Goal: Task Accomplishment & Management: Use online tool/utility

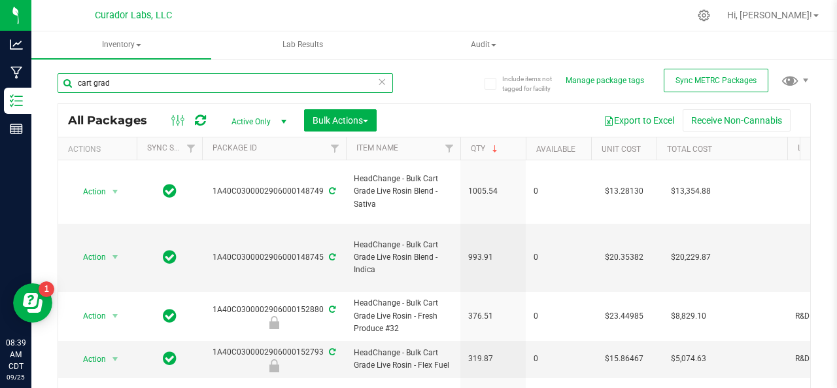
click at [147, 91] on input "cart grad" at bounding box center [225, 83] width 335 height 20
type input "cart"
click at [147, 91] on input "cart" at bounding box center [225, 83] width 335 height 20
click at [147, 91] on input "text" at bounding box center [225, 83] width 335 height 20
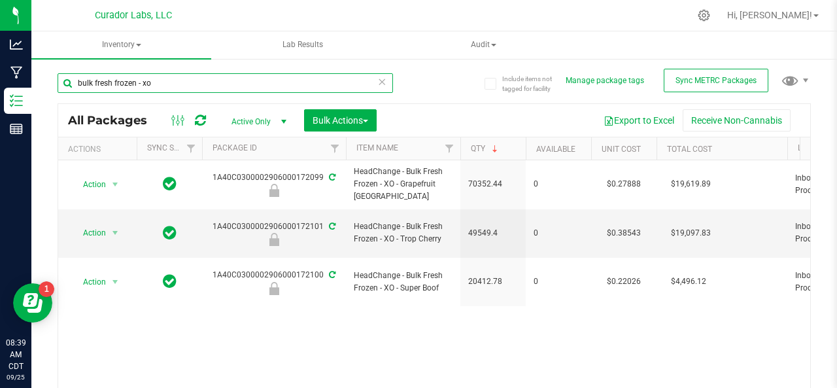
type input "bulk fresh frozen - xo"
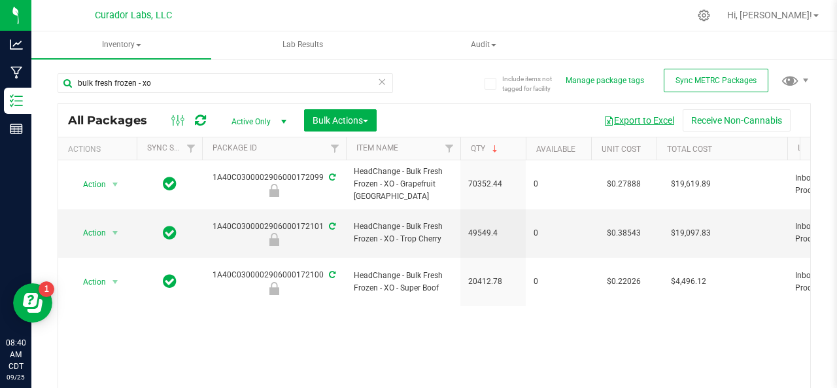
click at [626, 118] on button "Export to Excel" at bounding box center [639, 120] width 88 height 22
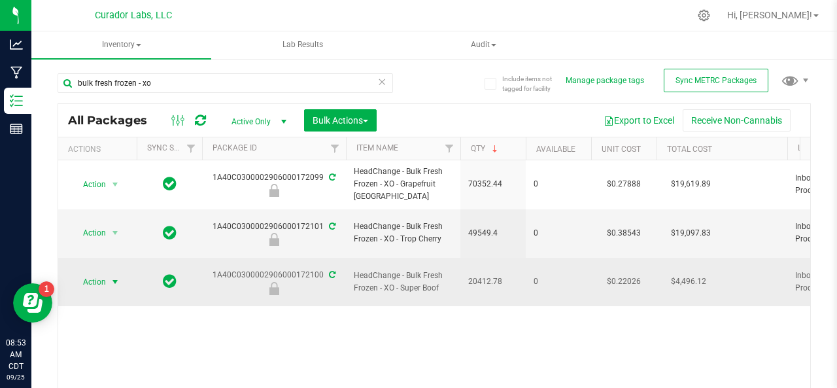
click at [89, 273] on span "Action" at bounding box center [88, 282] width 35 height 18
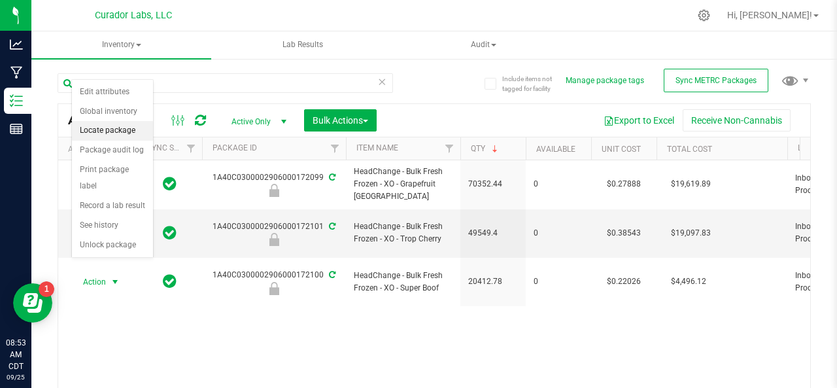
click at [98, 130] on li "Locate package" at bounding box center [112, 131] width 81 height 20
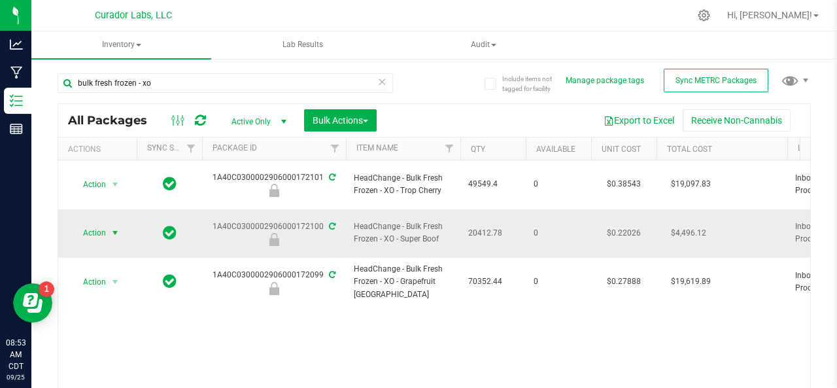
click at [92, 224] on span "Action" at bounding box center [88, 233] width 35 height 18
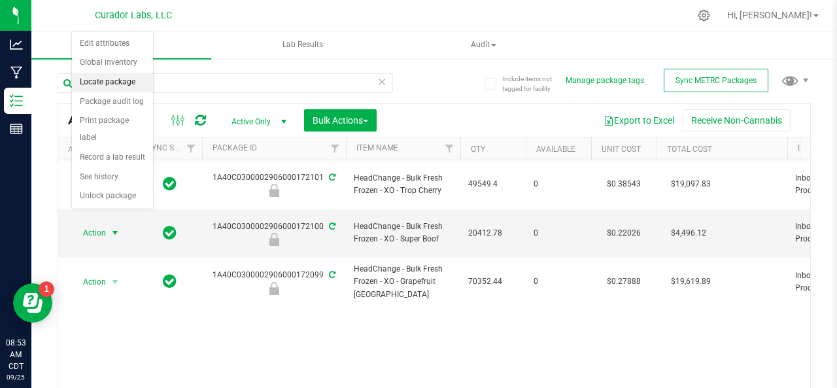
click at [101, 80] on li "Locate package" at bounding box center [112, 83] width 81 height 20
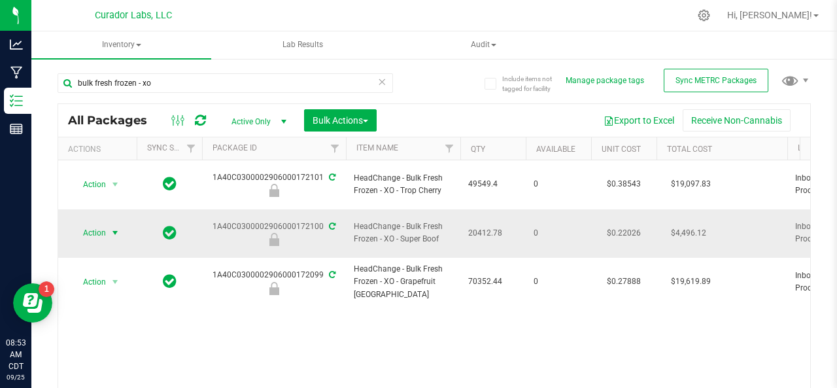
click at [98, 224] on span "Action" at bounding box center [88, 233] width 35 height 18
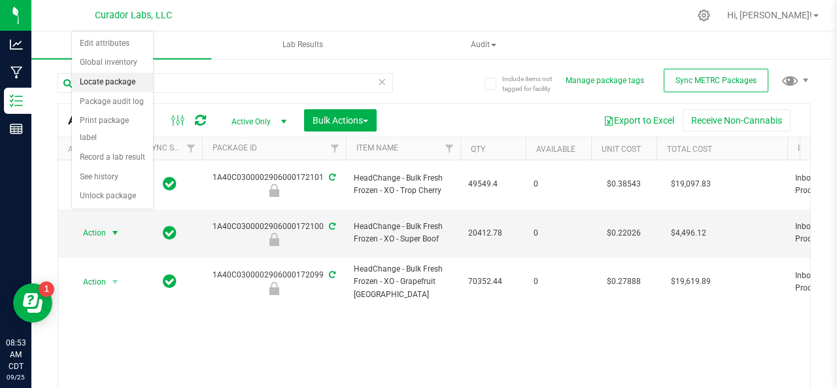
click at [106, 82] on li "Locate package" at bounding box center [112, 83] width 81 height 20
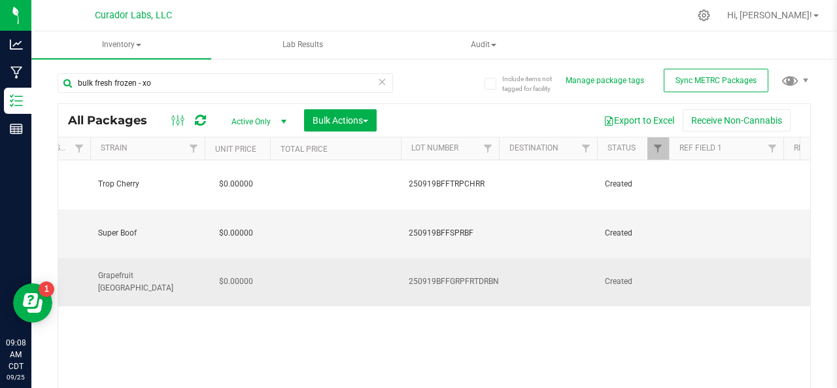
scroll to position [0, 930]
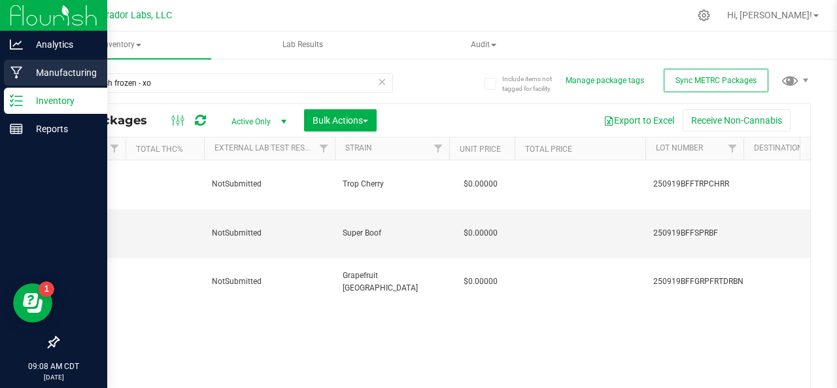
click at [24, 66] on p "Manufacturing" at bounding box center [62, 73] width 78 height 16
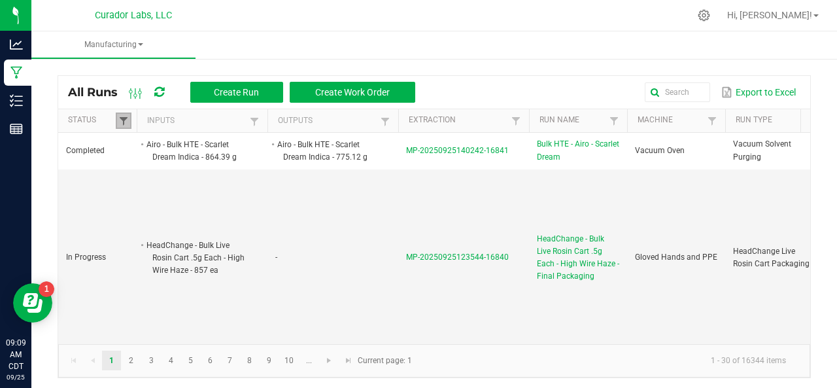
click at [124, 116] on span at bounding box center [123, 121] width 10 height 10
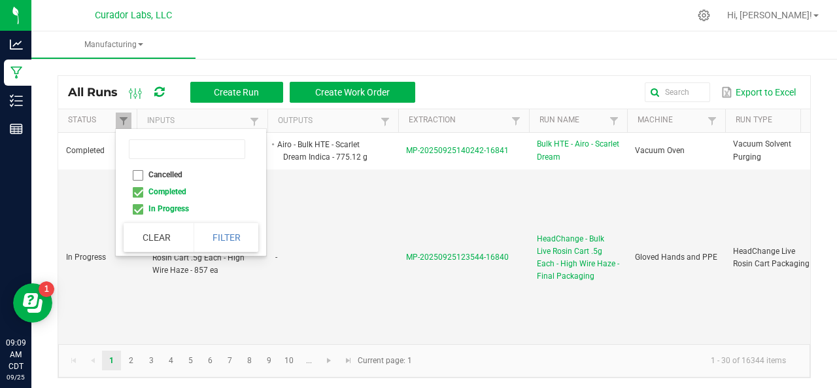
click at [140, 191] on li "Completed" at bounding box center [187, 191] width 127 height 17
checkbox input "false"
click at [220, 233] on button "Filter" at bounding box center [226, 237] width 65 height 29
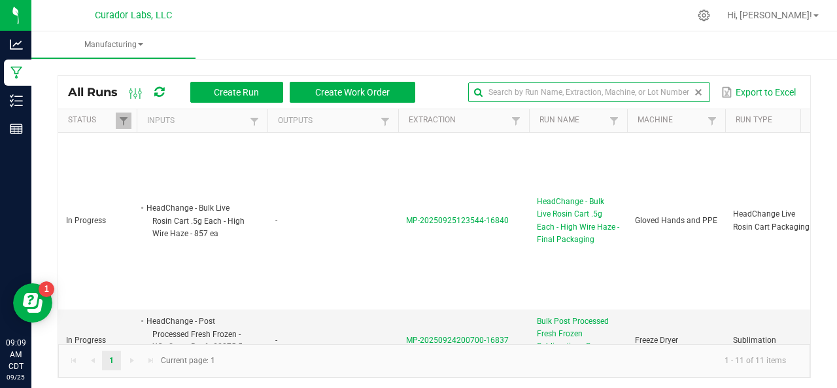
click at [656, 93] on input "text" at bounding box center [589, 92] width 242 height 20
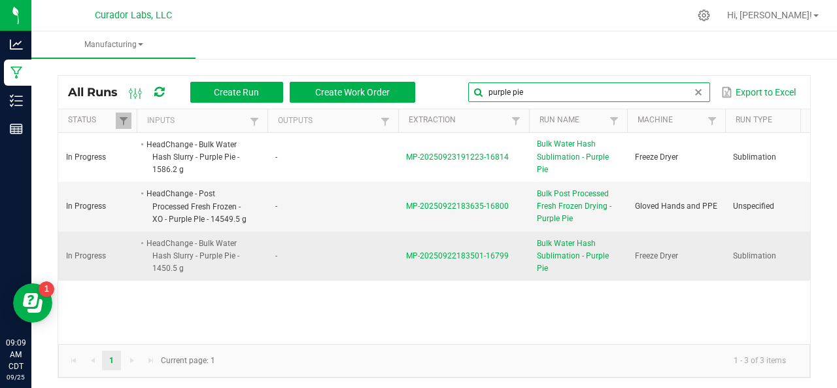
type input "purple pie"
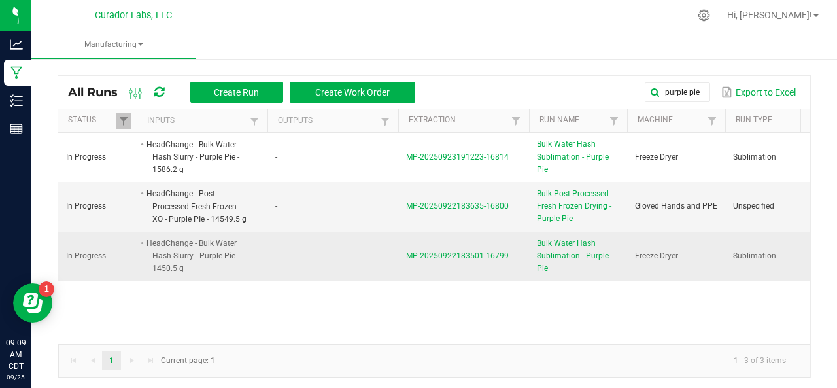
click at [460, 251] on span "MP-20250922183501-16799" at bounding box center [457, 255] width 103 height 9
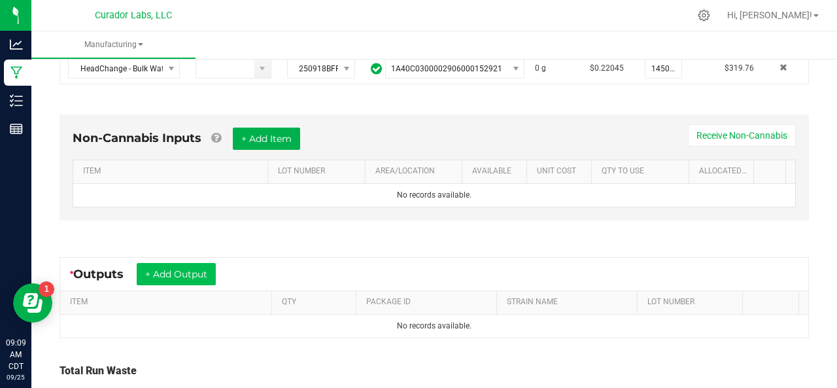
scroll to position [318, 0]
click at [262, 139] on button "+ Add Item" at bounding box center [266, 139] width 67 height 22
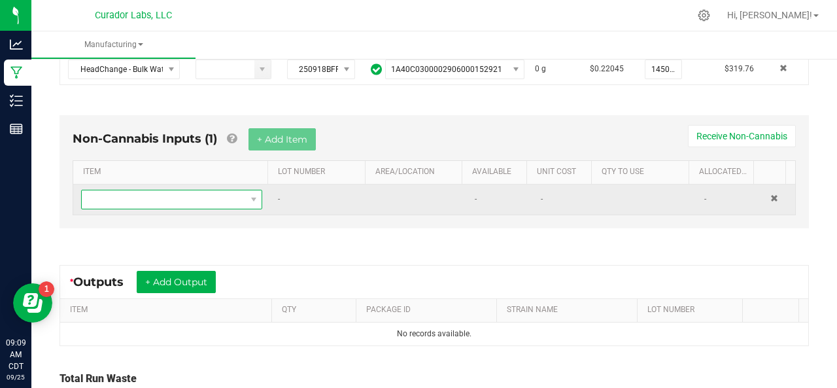
click at [182, 196] on span "NO DATA FOUND" at bounding box center [163, 199] width 163 height 18
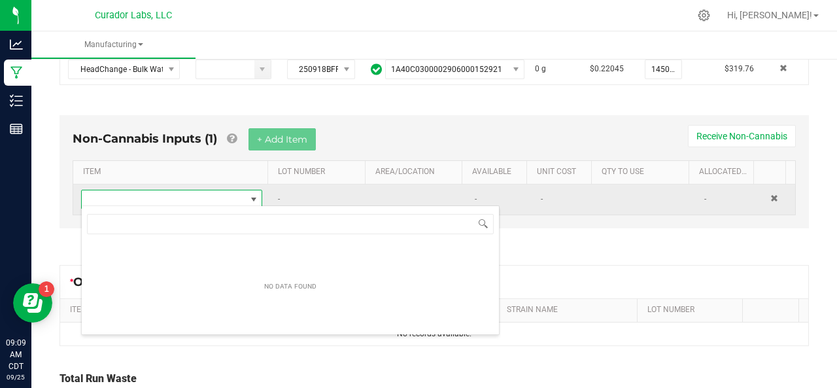
scroll to position [19, 173]
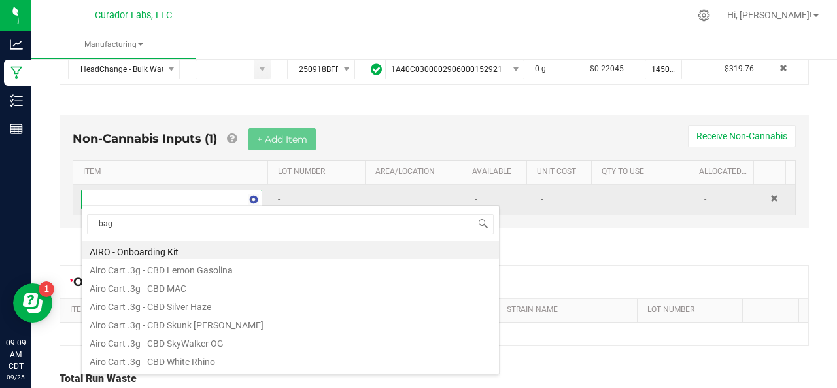
type input "bags"
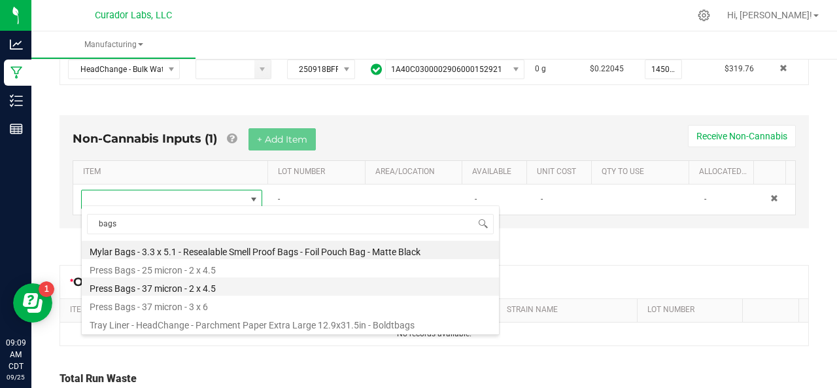
click at [168, 284] on li "Press Bags - 37 micron - 2 x 4.5" at bounding box center [290, 286] width 417 height 18
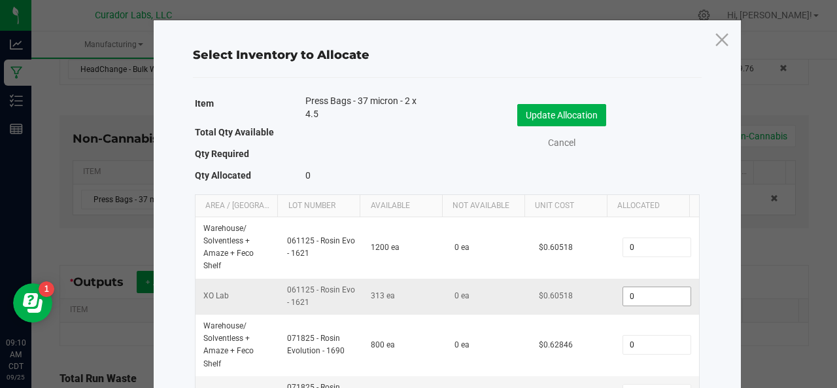
click at [623, 292] on input "0" at bounding box center [656, 296] width 67 height 18
type input "62"
click at [557, 116] on button "Update Allocation" at bounding box center [561, 115] width 89 height 22
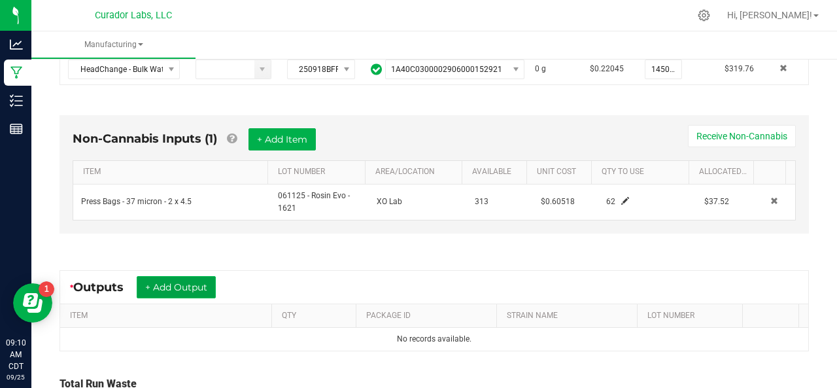
click at [167, 276] on button "+ Add Output" at bounding box center [176, 287] width 79 height 22
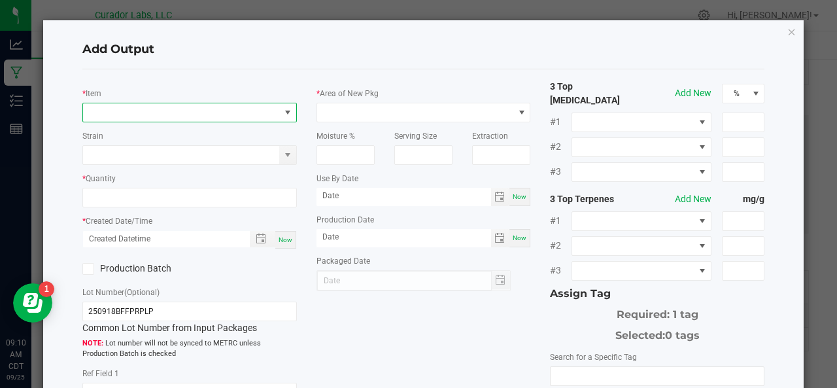
click at [128, 105] on span "NO DATA FOUND" at bounding box center [181, 112] width 197 height 18
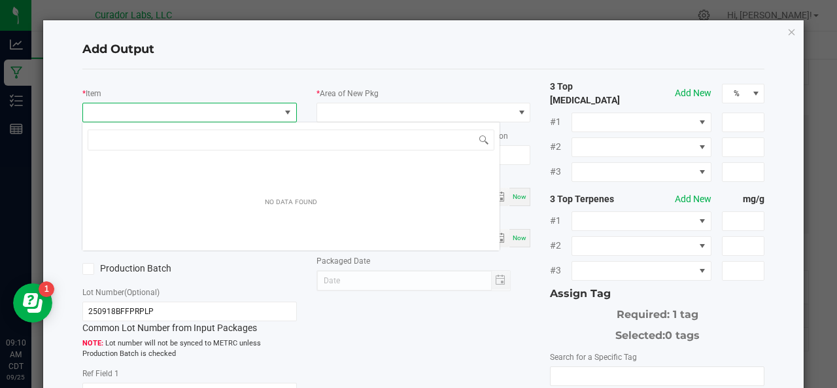
scroll to position [19, 211]
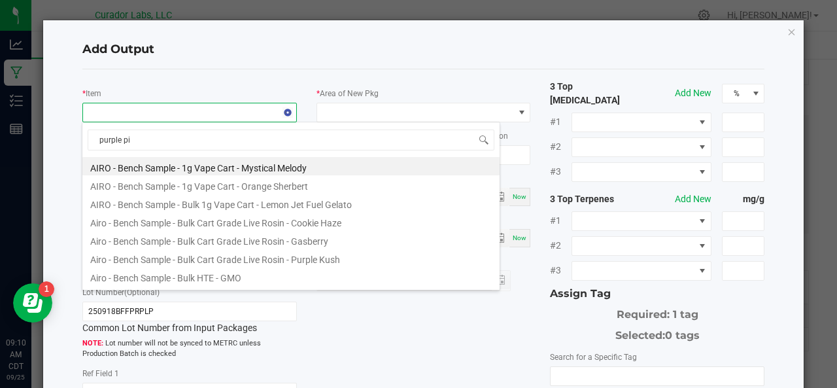
type input "purple pie"
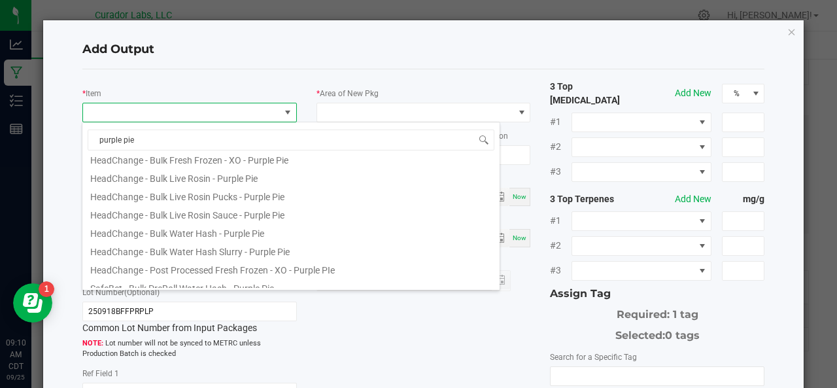
scroll to position [144, 0]
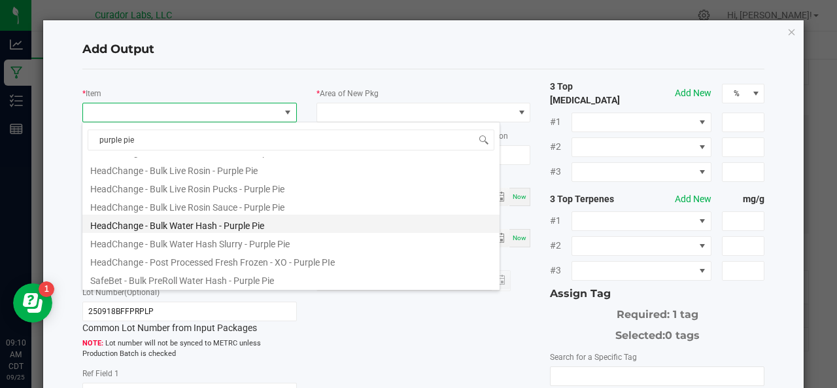
click at [149, 227] on li "HeadChange - Bulk Water Hash - Purple Pie" at bounding box center [290, 223] width 417 height 18
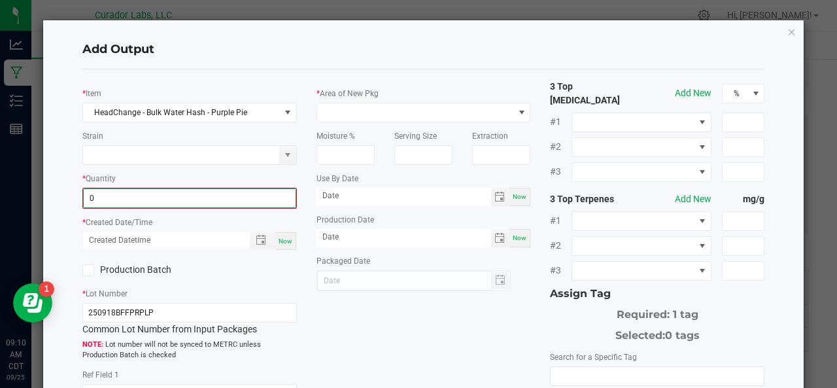
click at [138, 195] on input "0" at bounding box center [190, 198] width 212 height 18
type input "376.6000 g"
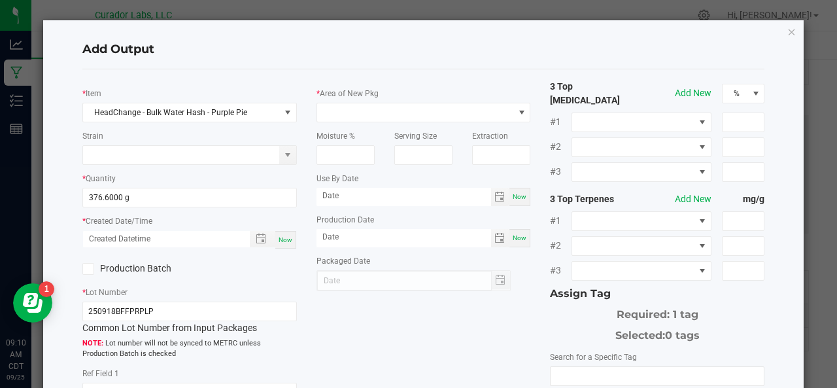
click at [280, 236] on span "Now" at bounding box center [285, 239] width 14 height 7
type input "09/25/2025 9:10 AM"
type input "[DATE]"
click at [122, 265] on label "Production Batch" at bounding box center [130, 269] width 97 height 14
click at [0, 0] on input "Production Batch" at bounding box center [0, 0] width 0 height 0
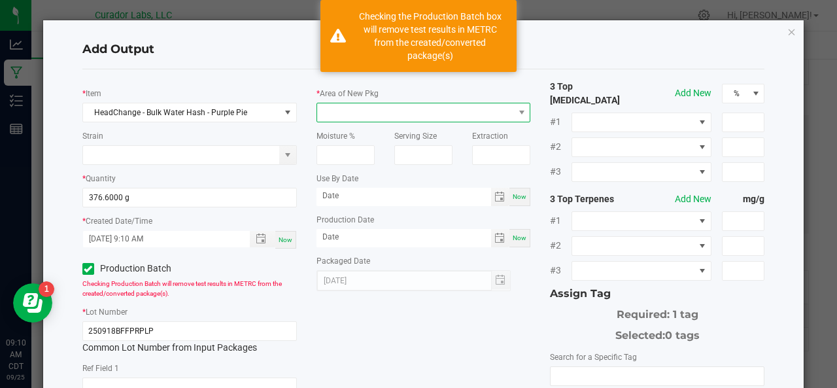
click at [358, 109] on span at bounding box center [415, 112] width 197 height 18
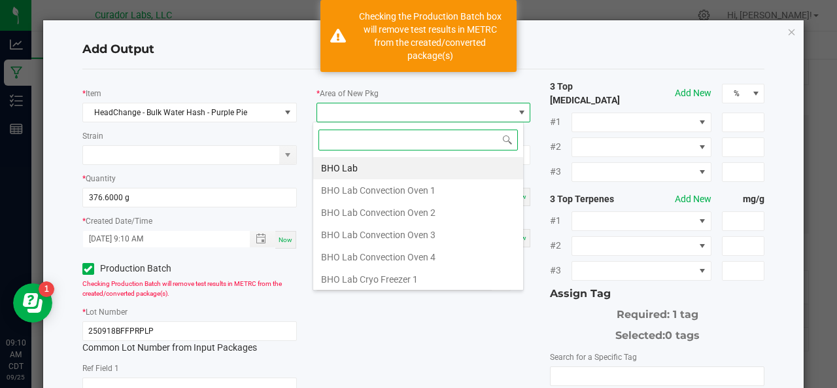
scroll to position [19, 211]
type input "xo"
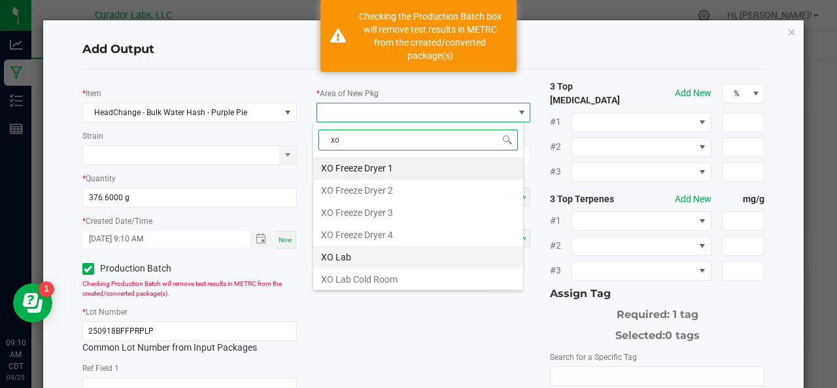
click at [343, 251] on li "XO Lab" at bounding box center [418, 257] width 210 height 22
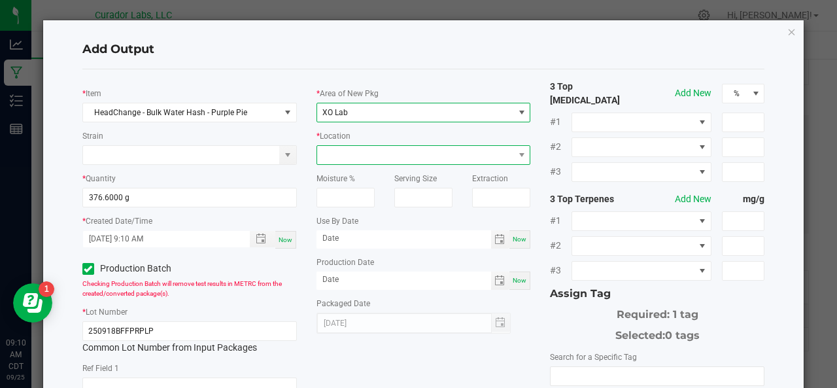
click at [360, 152] on span at bounding box center [415, 155] width 197 height 18
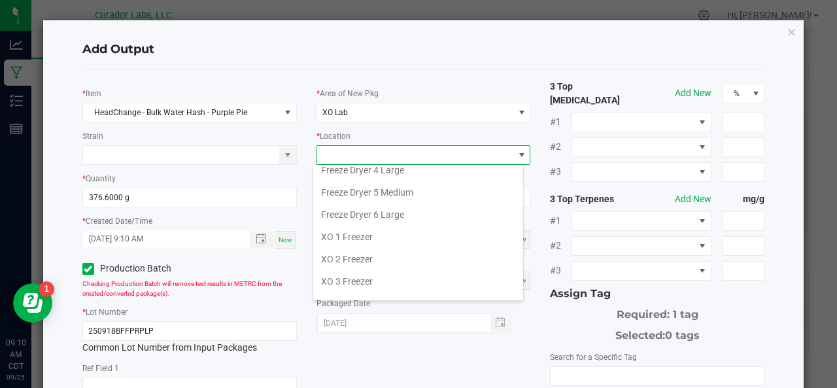
scroll to position [143, 0]
click at [375, 209] on li "XO 1 Freezer" at bounding box center [418, 213] width 210 height 22
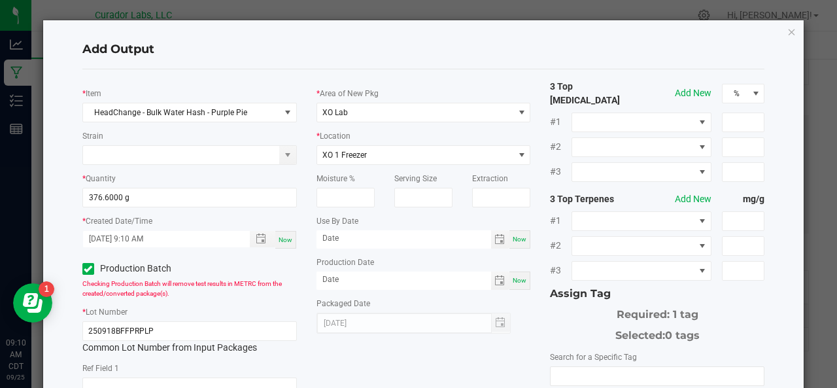
click at [513, 243] on span "Now" at bounding box center [520, 238] width 14 height 7
click at [369, 237] on input "[DATE]" at bounding box center [403, 238] width 175 height 16
type input "09/25/2026"
click at [511, 275] on div "Now" at bounding box center [519, 280] width 21 height 18
type input "[DATE]"
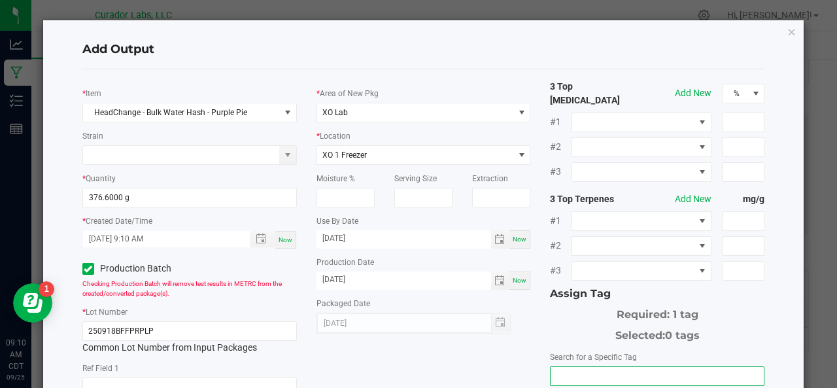
click at [571, 369] on input "NO DATA FOUND" at bounding box center [656, 376] width 213 height 18
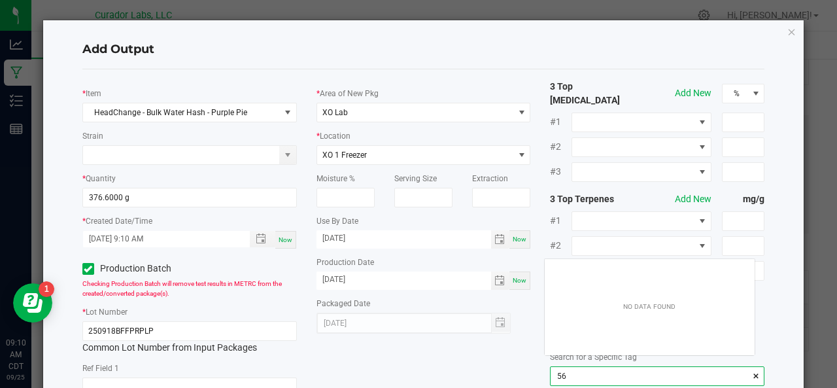
scroll to position [18, 211]
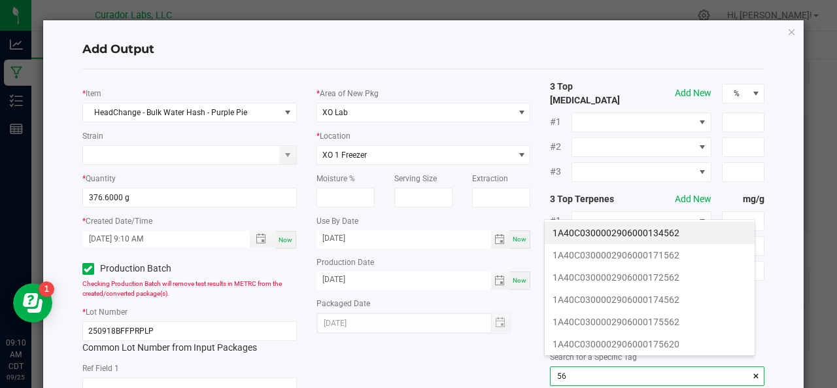
type input "5"
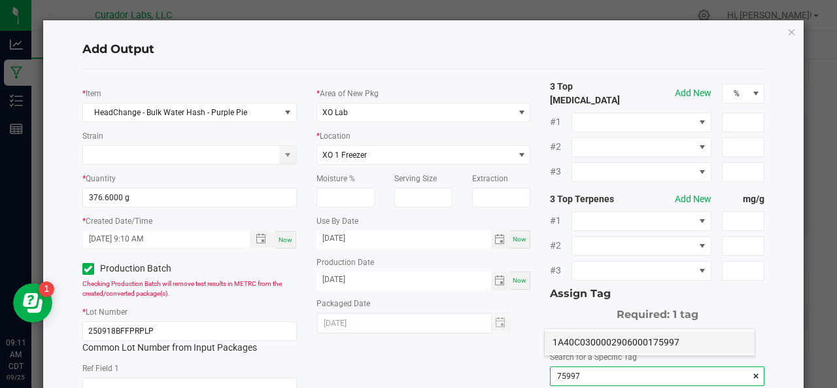
click at [586, 342] on li "1A40C0300002906000175997" at bounding box center [650, 342] width 210 height 22
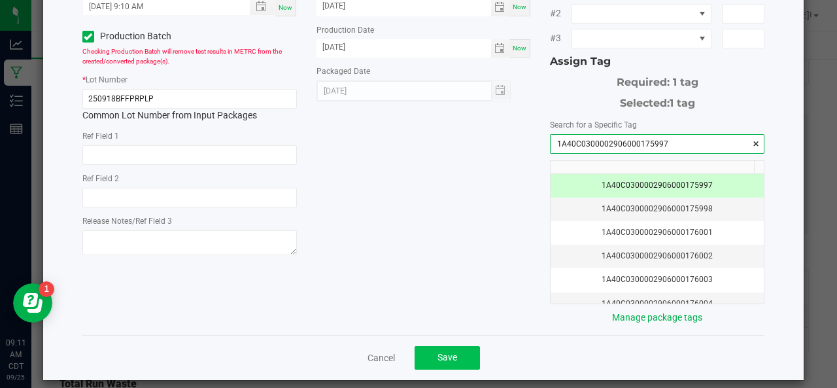
type input "1A40C0300002906000175997"
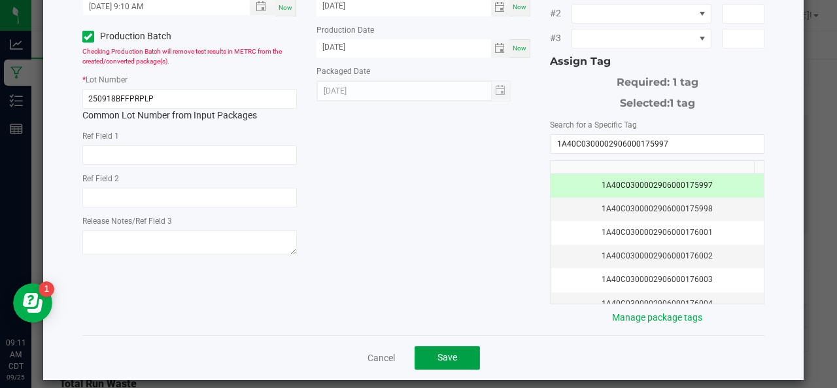
click at [447, 352] on span "Save" at bounding box center [447, 357] width 20 height 10
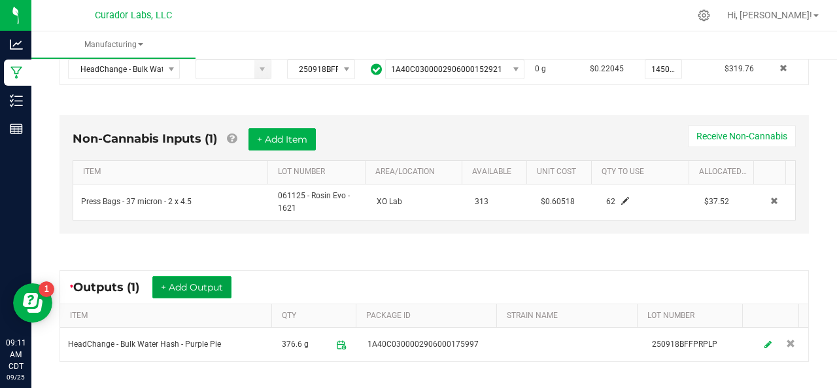
click at [169, 278] on button "+ Add Output" at bounding box center [191, 287] width 79 height 22
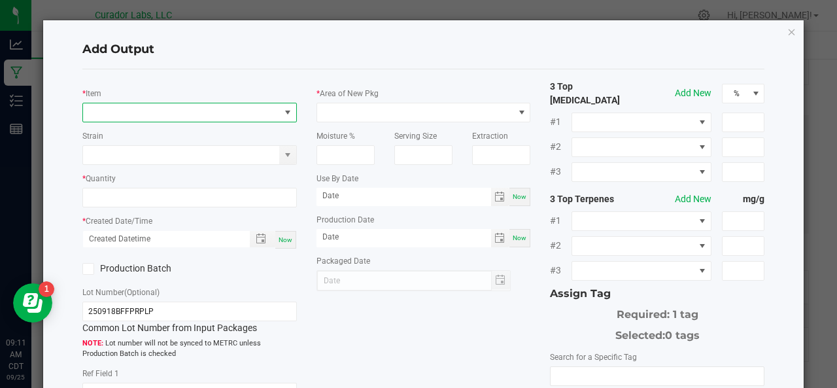
click at [117, 107] on span "NO DATA FOUND" at bounding box center [181, 112] width 197 height 18
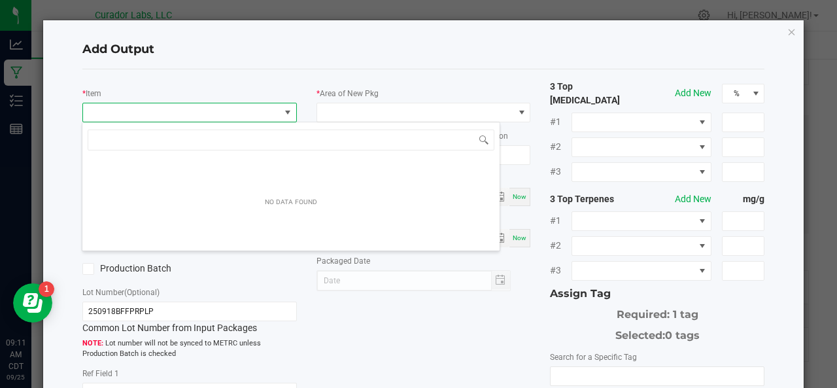
scroll to position [19, 211]
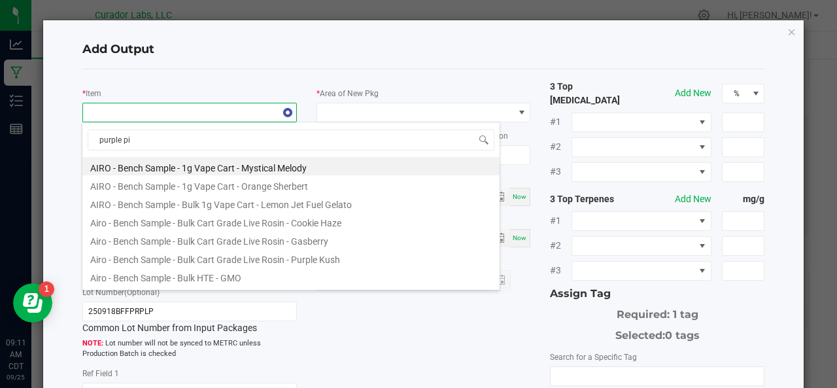
type input "purple pie"
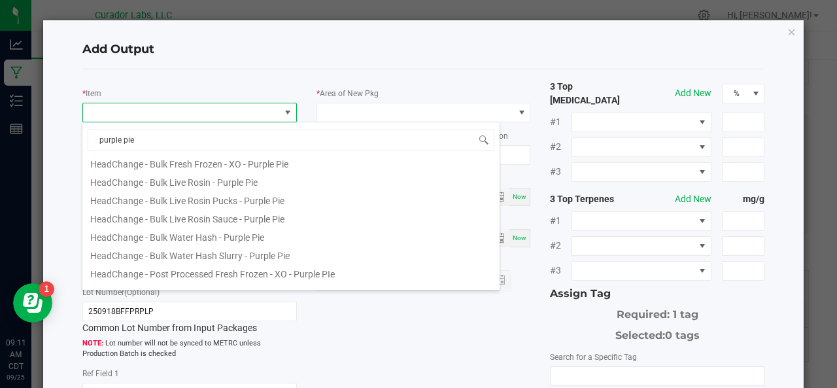
scroll to position [144, 0]
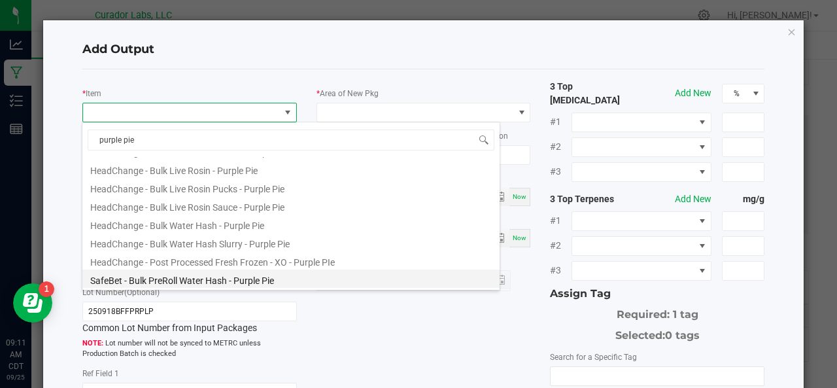
click at [173, 279] on li "SafeBet - Bulk PreRoll Water Hash - Purple Pie" at bounding box center [290, 278] width 417 height 18
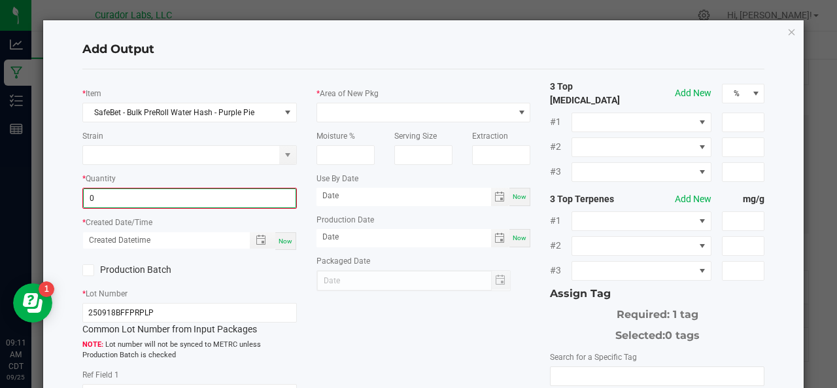
click at [229, 201] on input "0" at bounding box center [190, 198] width 212 height 18
type input "154.0600 g"
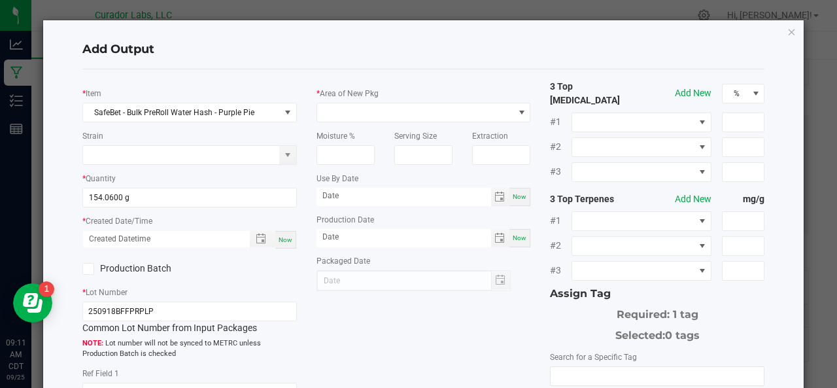
click at [277, 243] on div "Now" at bounding box center [285, 240] width 21 height 18
type input "09/25/2025 9:11 AM"
type input "[DATE]"
click at [118, 269] on label "Production Batch" at bounding box center [130, 269] width 97 height 14
click at [0, 0] on input "Production Batch" at bounding box center [0, 0] width 0 height 0
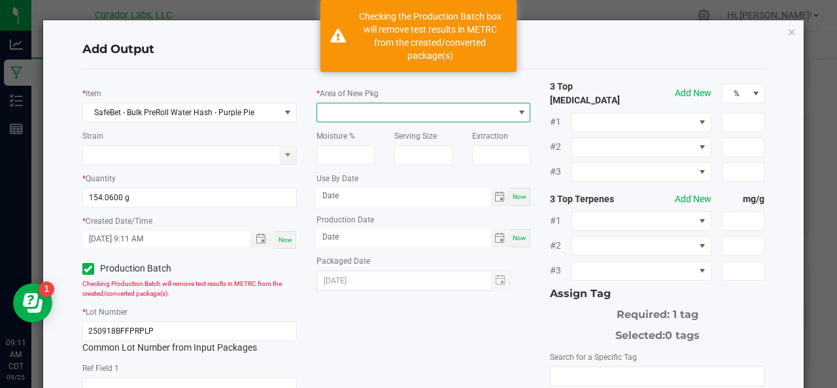
click at [333, 113] on span at bounding box center [415, 112] width 197 height 18
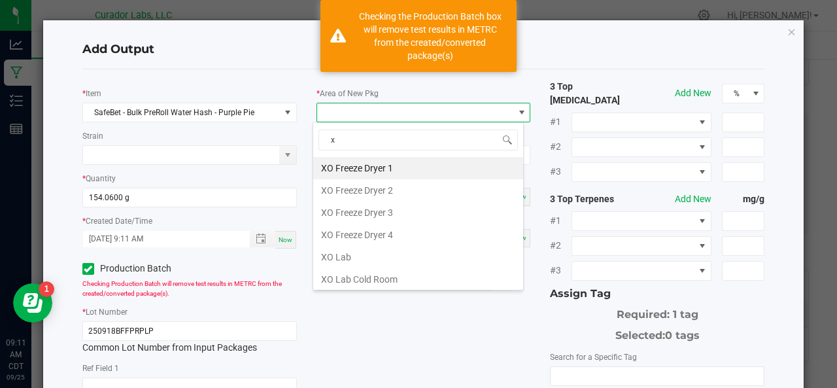
type input "xo"
click at [344, 246] on li "XO Lab" at bounding box center [418, 257] width 210 height 22
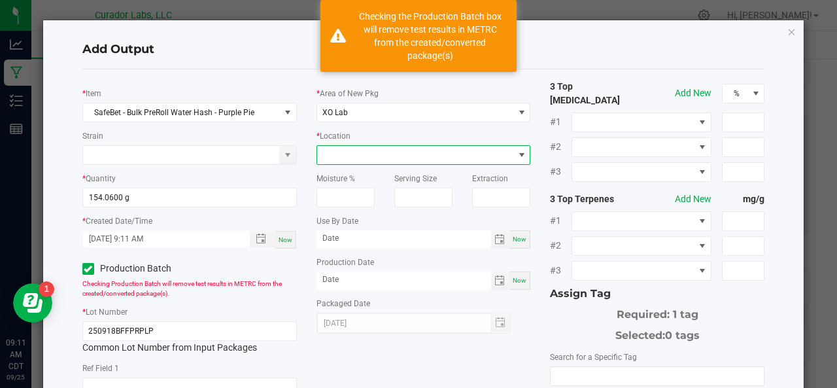
click at [357, 158] on span at bounding box center [415, 155] width 197 height 18
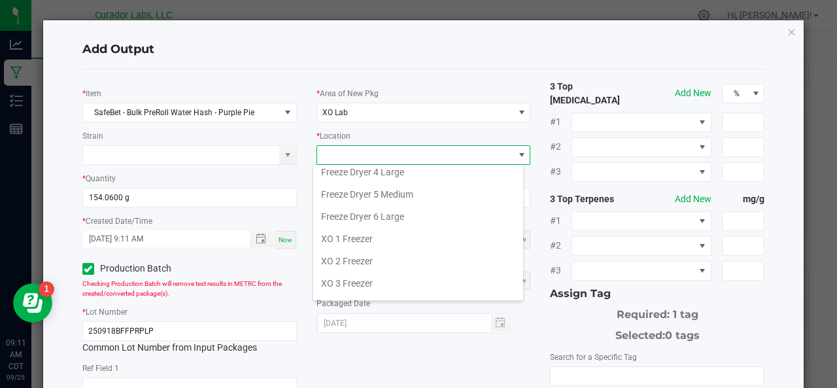
scroll to position [122, 0]
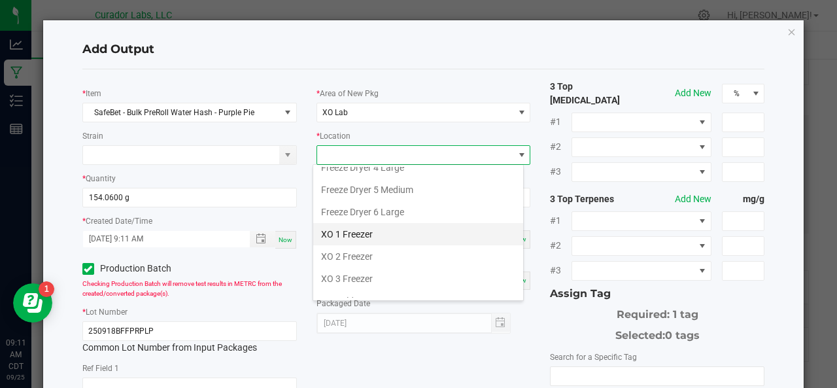
click at [364, 235] on li "XO 1 Freezer" at bounding box center [418, 234] width 210 height 22
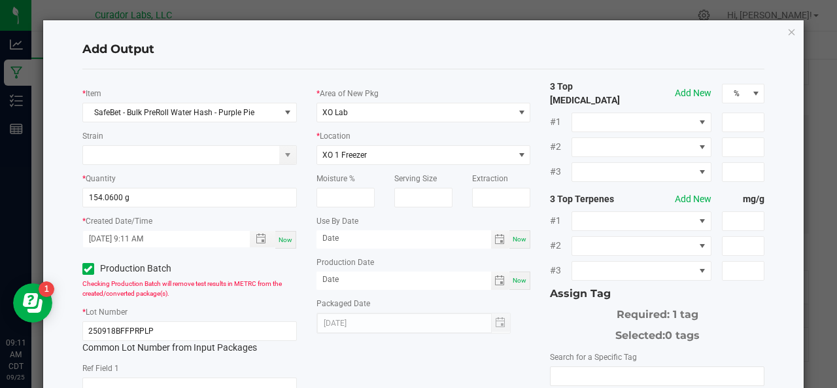
click at [513, 242] on span "Now" at bounding box center [520, 238] width 14 height 7
click at [386, 235] on input "[DATE]" at bounding box center [403, 238] width 175 height 16
type input "09/25/2026"
click at [518, 286] on div "Now" at bounding box center [519, 280] width 21 height 18
type input "[DATE]"
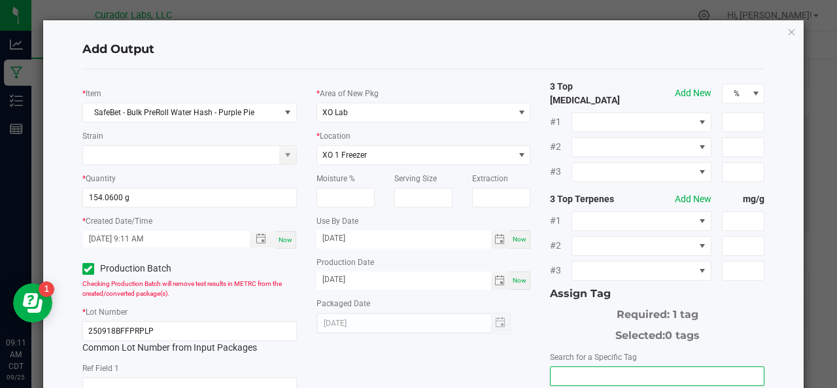
click at [585, 367] on input "NO DATA FOUND" at bounding box center [656, 376] width 213 height 18
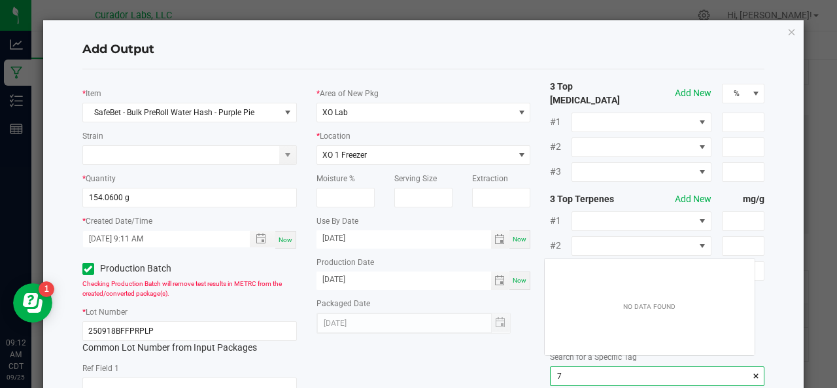
scroll to position [18, 211]
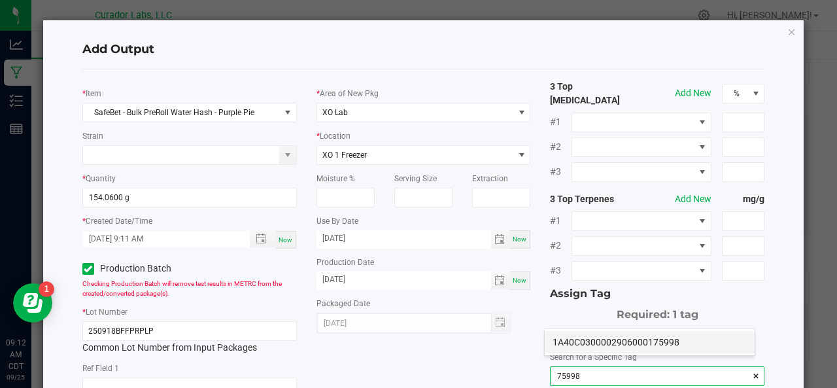
click at [582, 351] on li "1A40C0300002906000175998" at bounding box center [650, 342] width 210 height 22
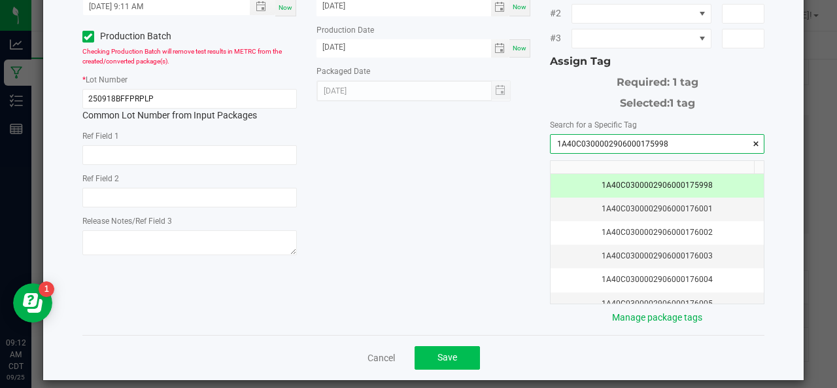
type input "1A40C0300002906000175998"
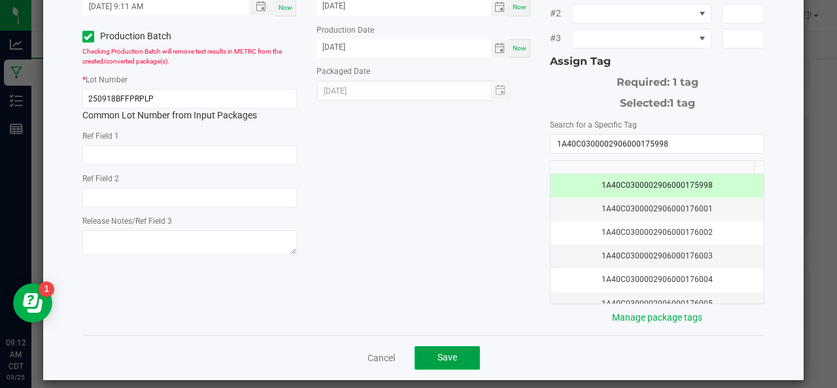
click at [424, 348] on button "Save" at bounding box center [446, 358] width 65 height 24
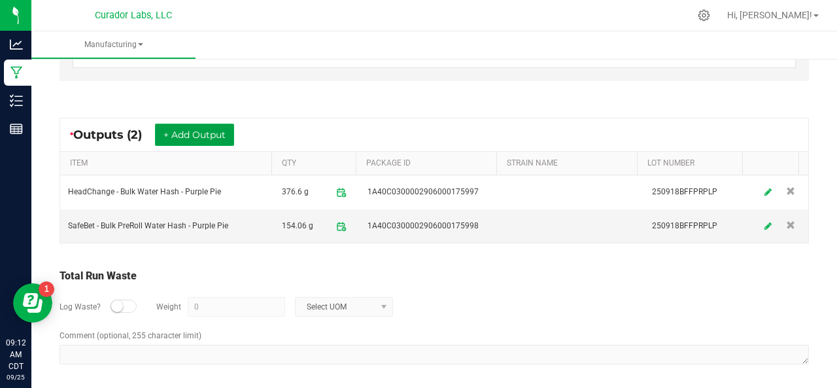
scroll to position [0, 0]
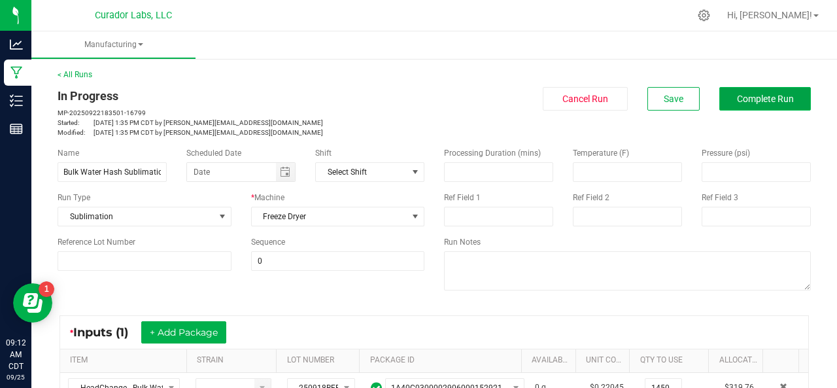
click at [741, 95] on span "Complete Run" at bounding box center [765, 98] width 57 height 10
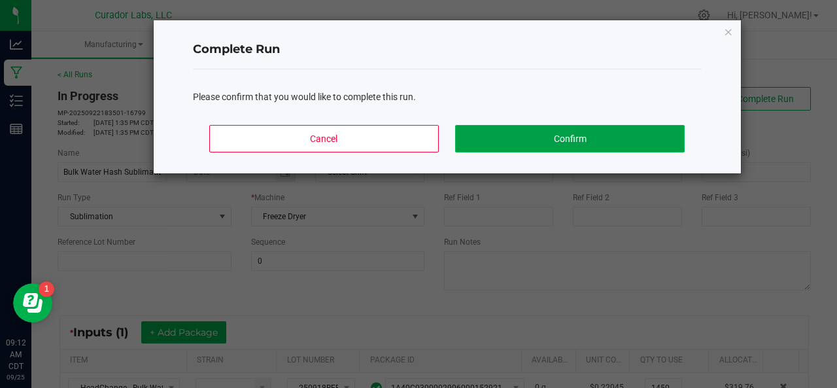
click at [582, 143] on button "Confirm" at bounding box center [569, 138] width 229 height 27
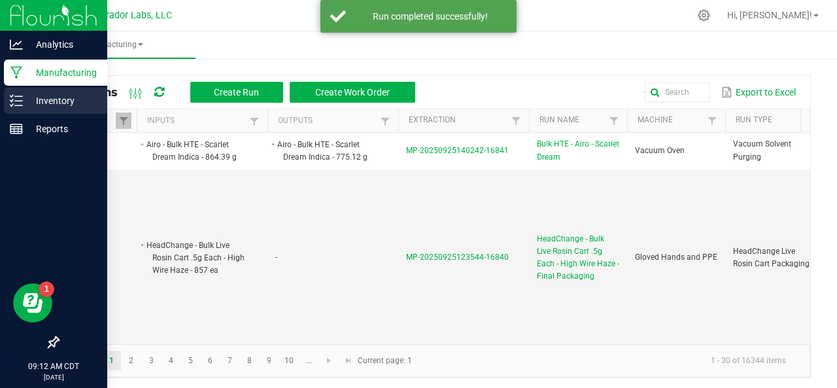
click at [46, 99] on p "Inventory" at bounding box center [62, 101] width 78 height 16
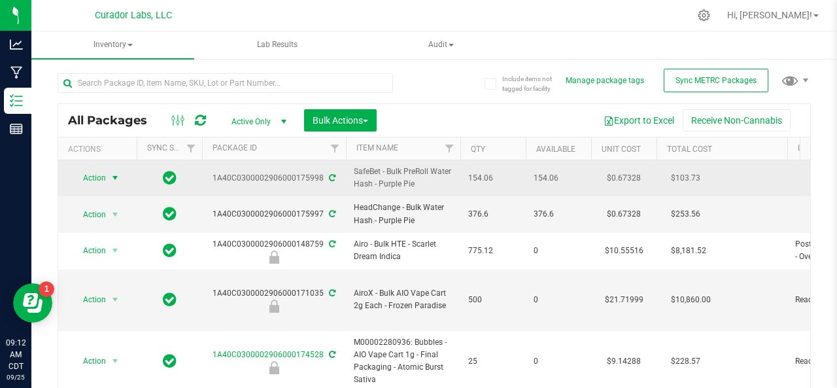
click at [98, 178] on span "Action" at bounding box center [88, 178] width 35 height 18
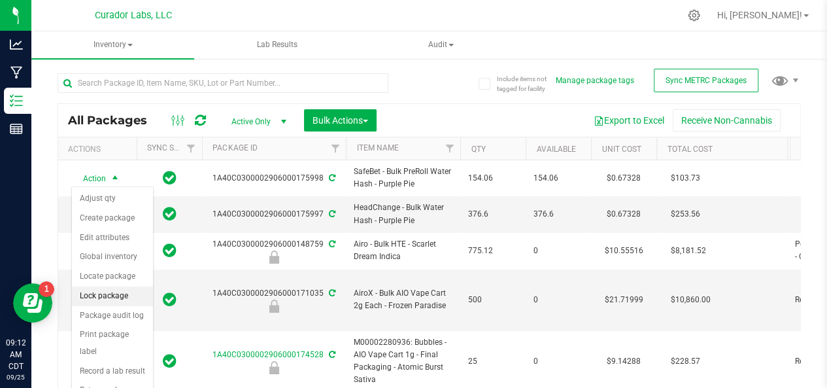
click at [87, 295] on li "Lock package" at bounding box center [112, 296] width 81 height 20
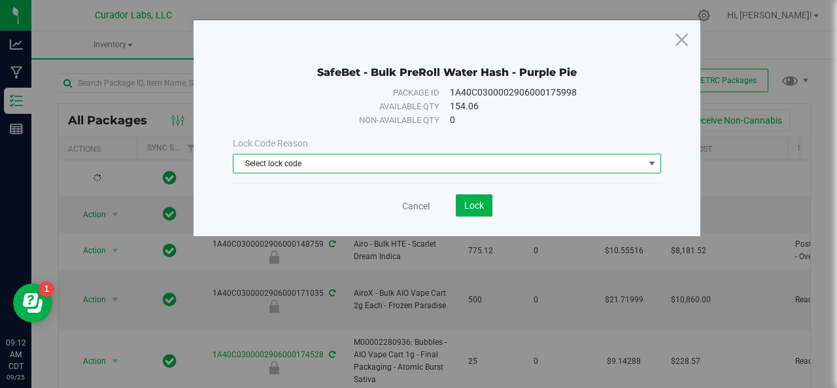
click at [336, 164] on span "Select lock code" at bounding box center [438, 163] width 411 height 18
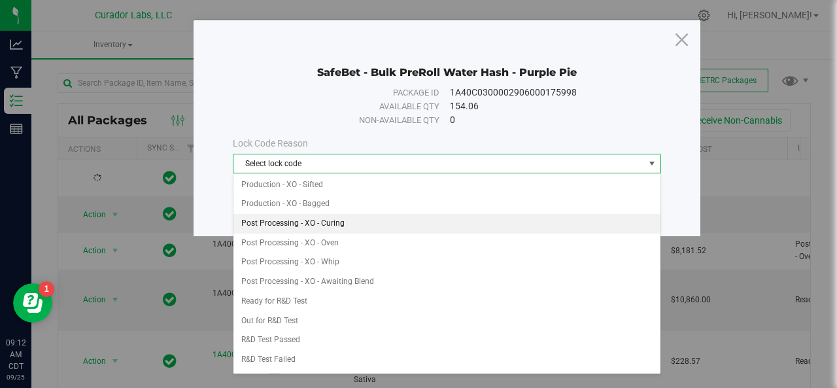
scroll to position [294, 0]
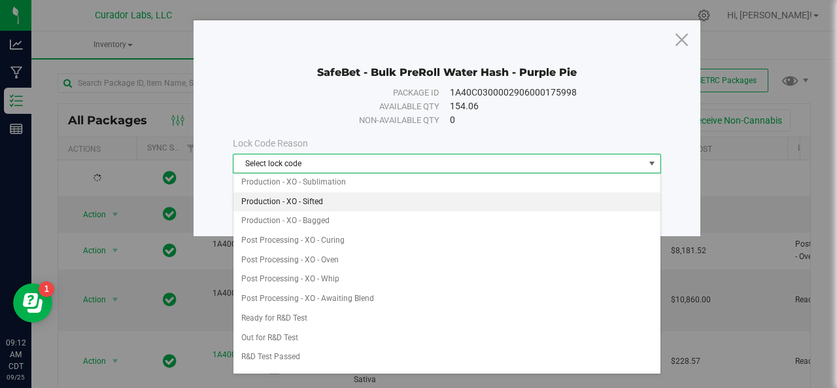
click at [286, 192] on li "Production - XO - Sifted" at bounding box center [447, 202] width 428 height 20
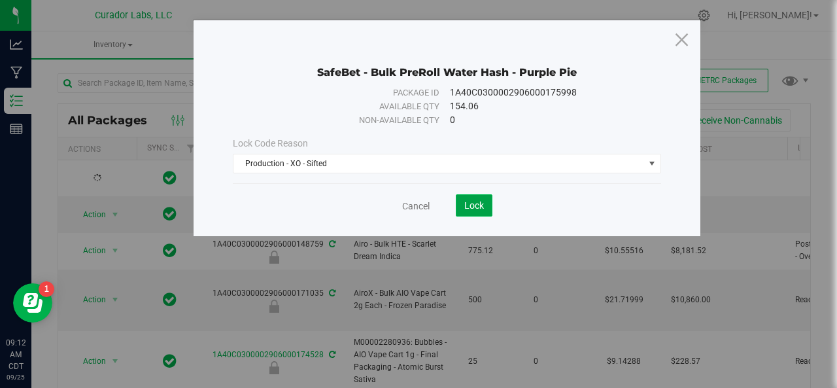
click at [480, 202] on span "Lock" at bounding box center [474, 205] width 20 height 10
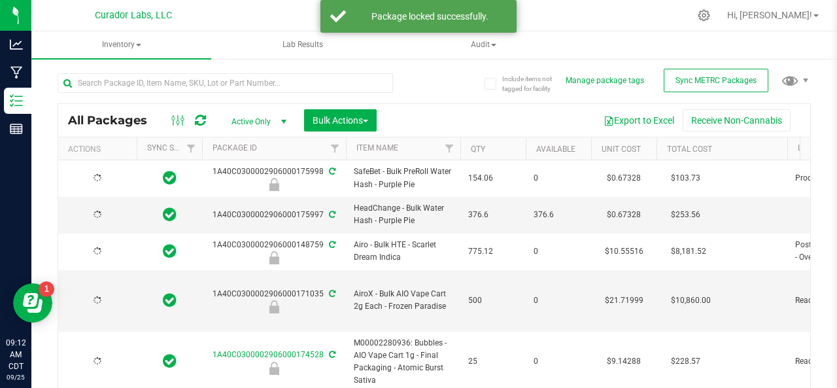
type input "[DATE]"
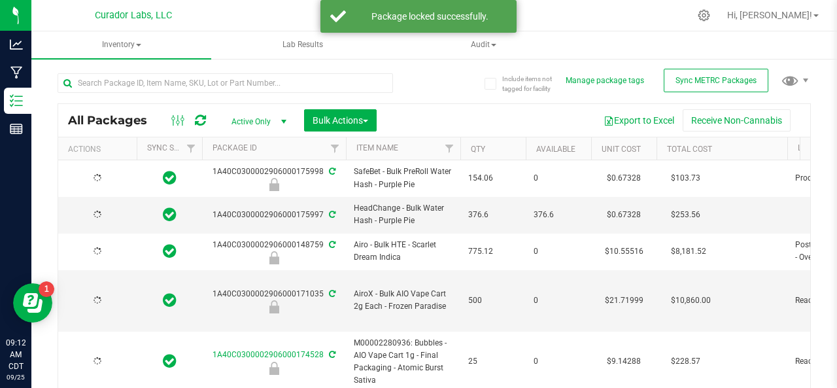
type input "[DATE]"
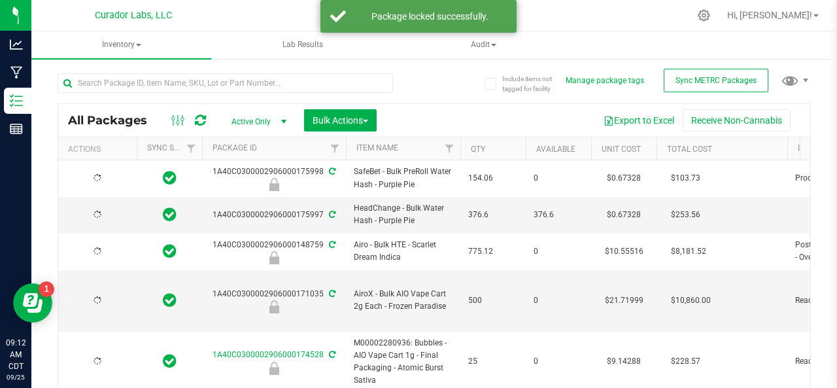
type input "[DATE]"
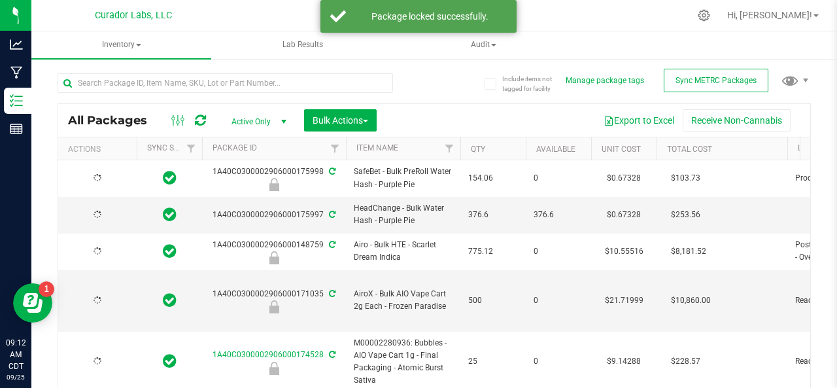
type input "[DATE]"
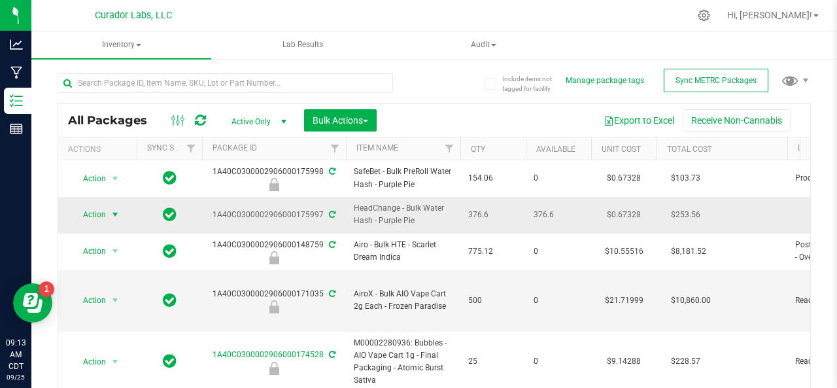
click at [84, 215] on span "Action" at bounding box center [88, 214] width 35 height 18
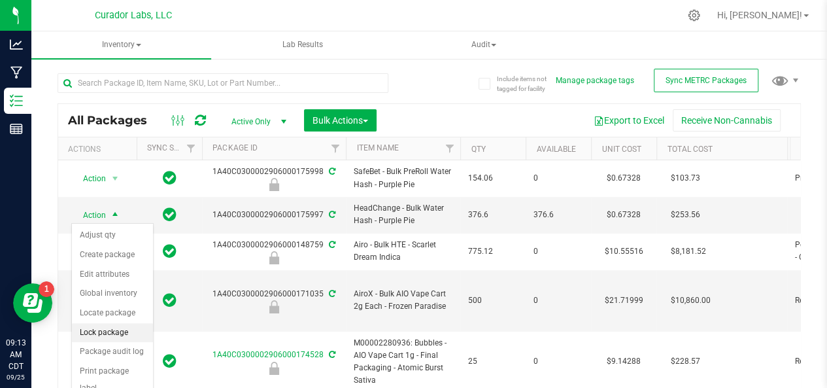
click at [103, 334] on li "Lock package" at bounding box center [112, 333] width 81 height 20
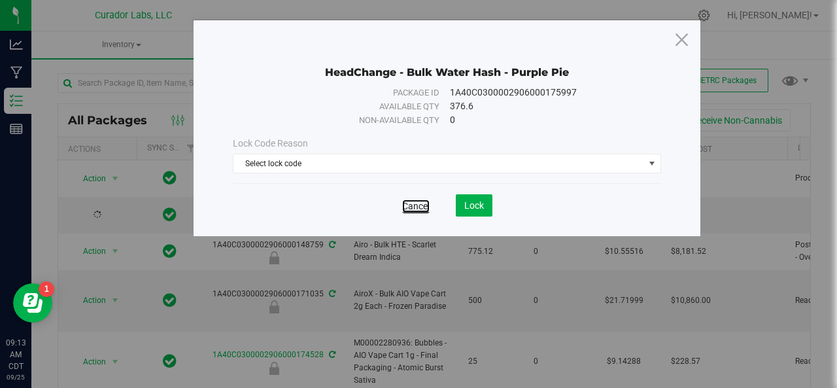
click at [406, 199] on link "Cancel" at bounding box center [415, 205] width 27 height 13
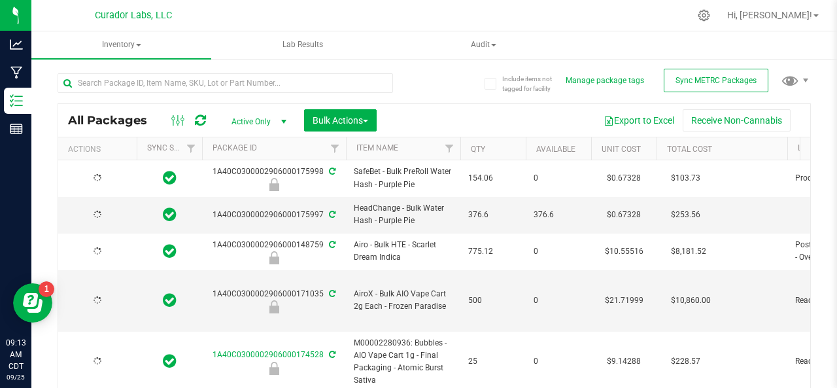
type input "[DATE]"
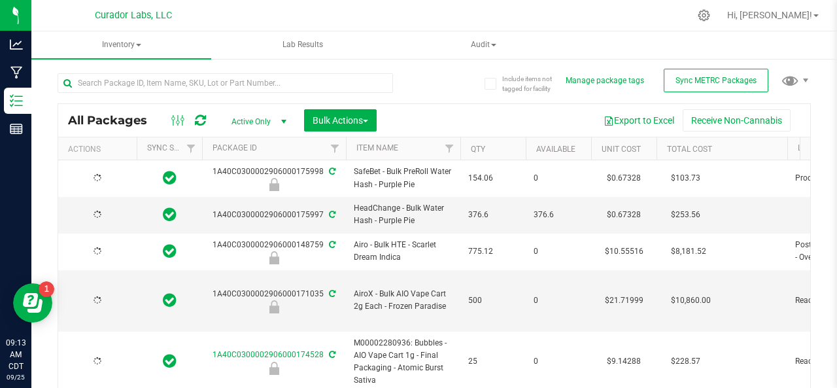
type input "[DATE]"
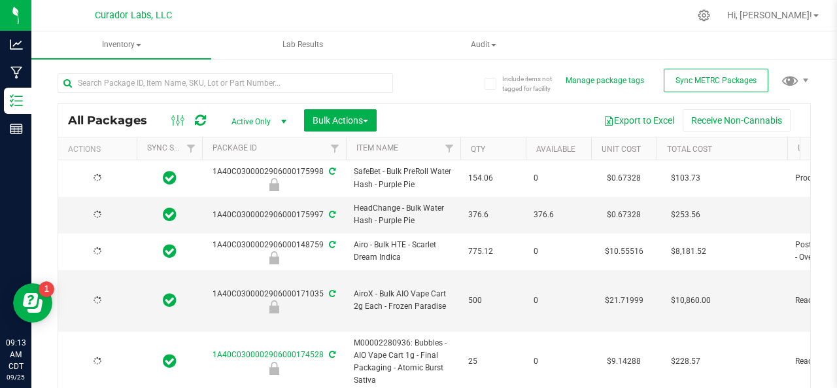
type input "[DATE]"
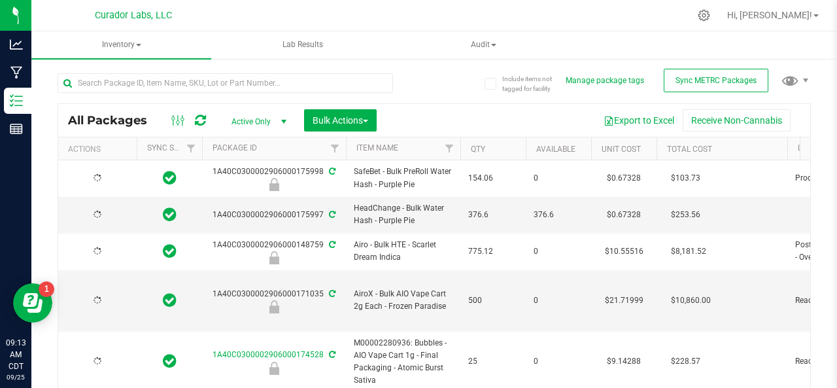
type input "[DATE]"
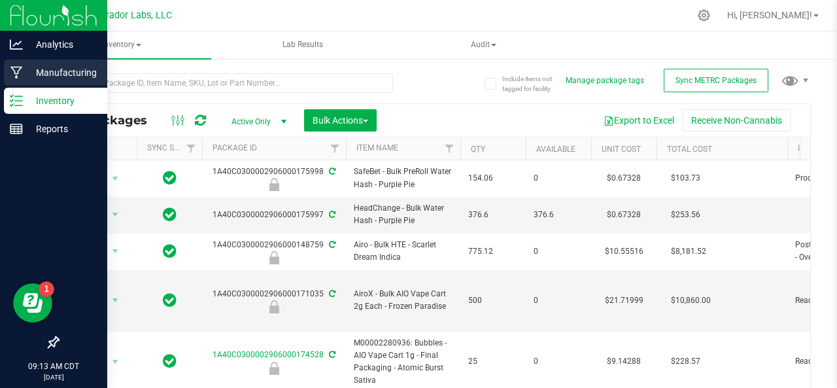
click at [20, 69] on icon at bounding box center [16, 72] width 12 height 13
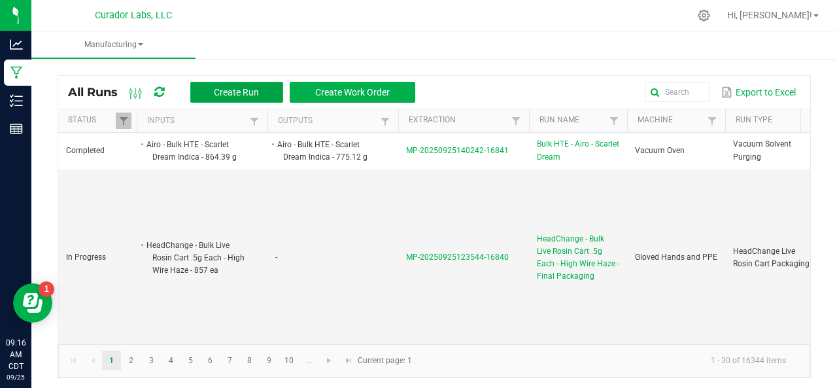
click at [214, 98] on button "Create Run" at bounding box center [236, 92] width 93 height 21
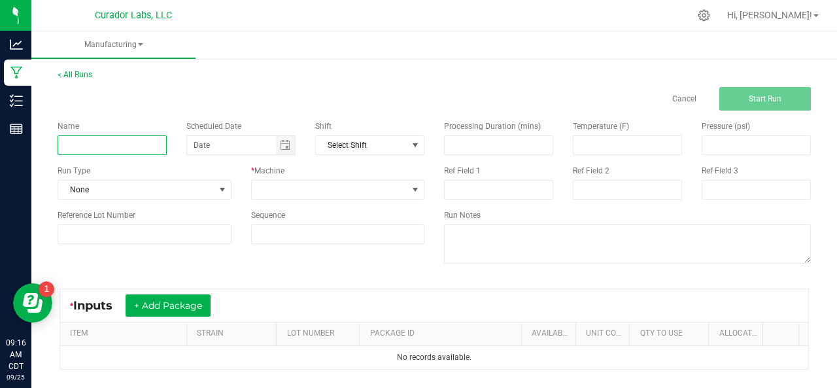
click at [105, 148] on input at bounding box center [112, 145] width 109 height 20
type input "Bulk Live Rosin Pressing - Purple Pie"
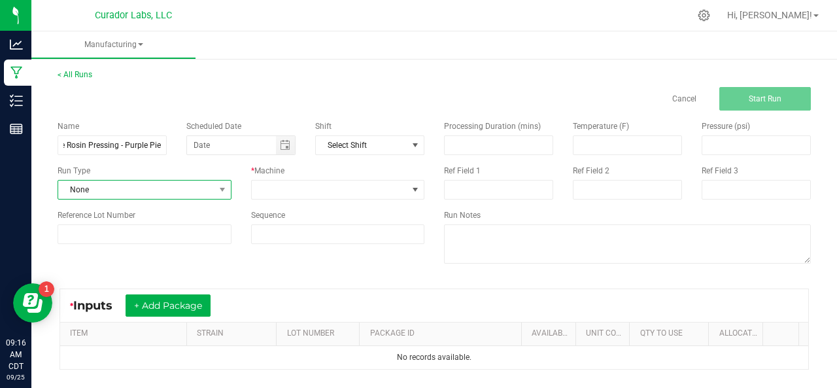
scroll to position [0, 0]
click at [108, 186] on span "None" at bounding box center [136, 189] width 156 height 18
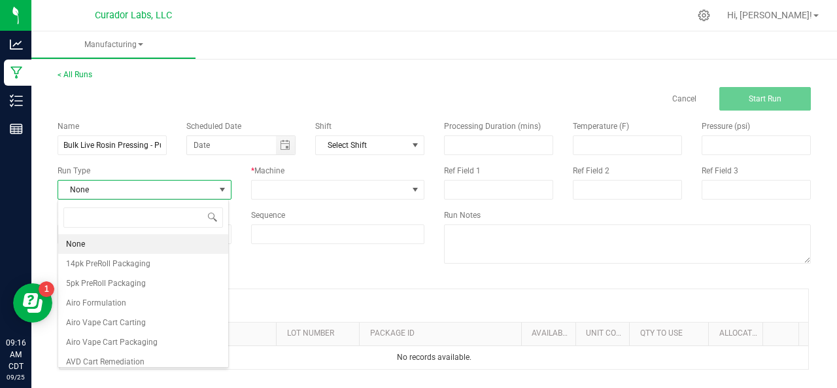
scroll to position [19, 171]
type input "press"
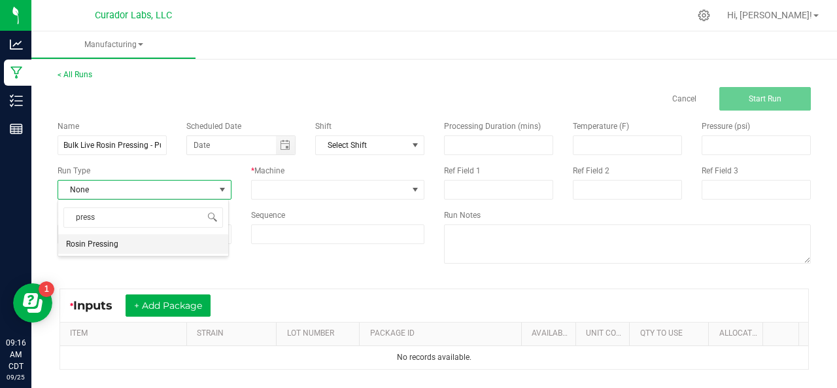
click at [93, 249] on span "Rosin Pressing" at bounding box center [92, 243] width 52 height 13
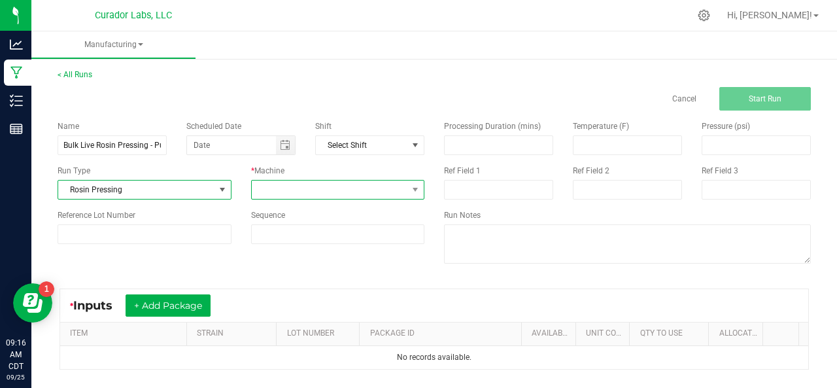
click at [277, 196] on span at bounding box center [330, 189] width 156 height 18
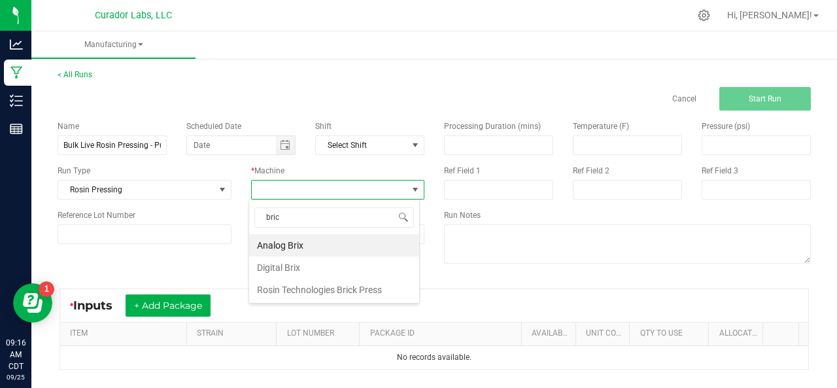
type input "brick"
click at [272, 244] on li "Rosin Technologies Brick Press" at bounding box center [334, 245] width 170 height 22
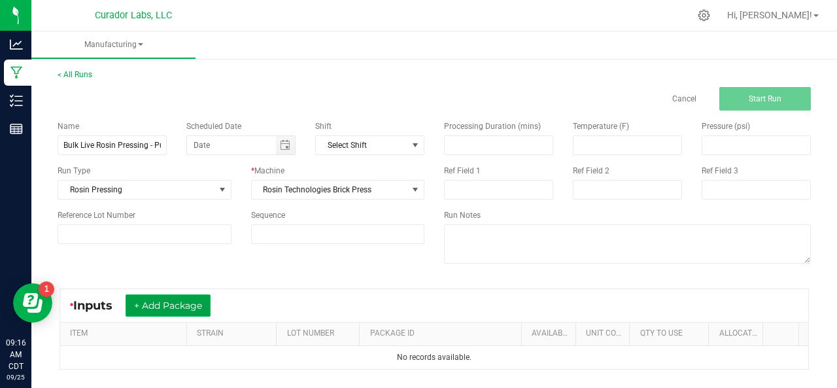
click at [173, 304] on button "+ Add Package" at bounding box center [168, 305] width 85 height 22
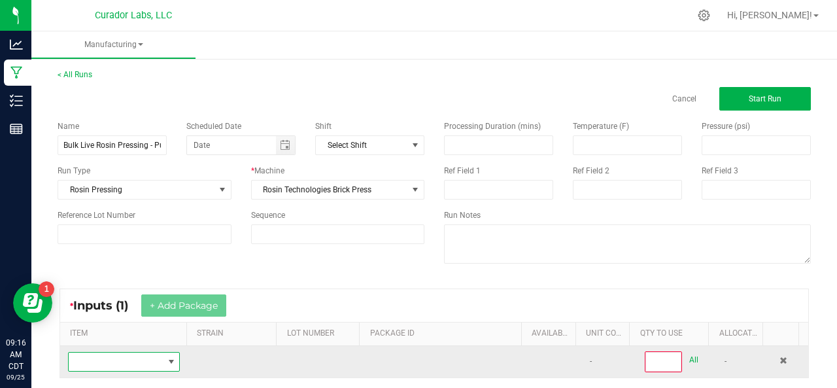
click at [125, 358] on span "NO DATA FOUND" at bounding box center [116, 361] width 94 height 18
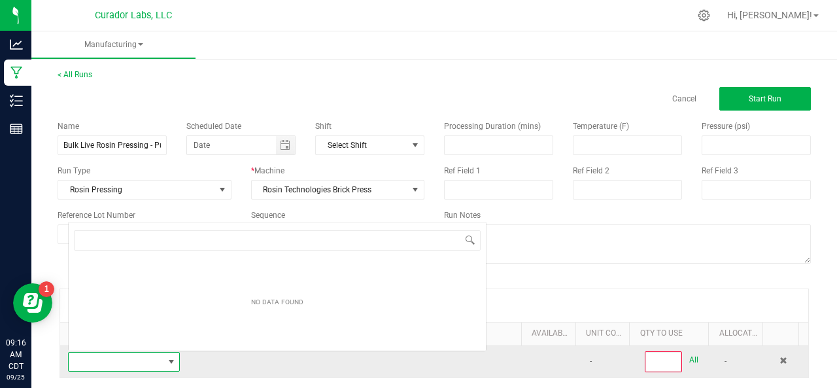
scroll to position [19, 107]
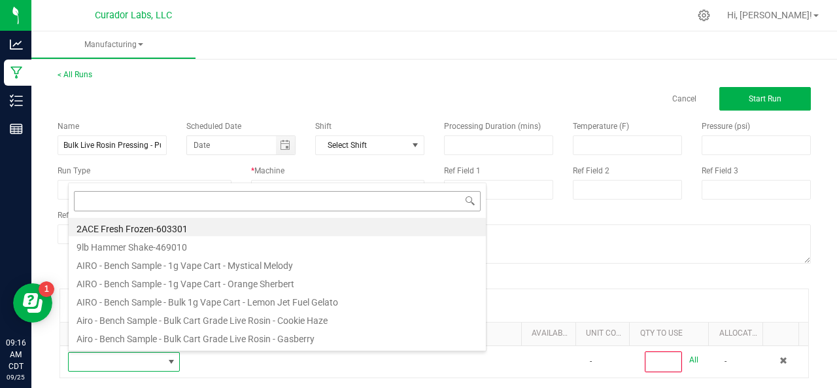
click at [99, 203] on input at bounding box center [277, 201] width 407 height 20
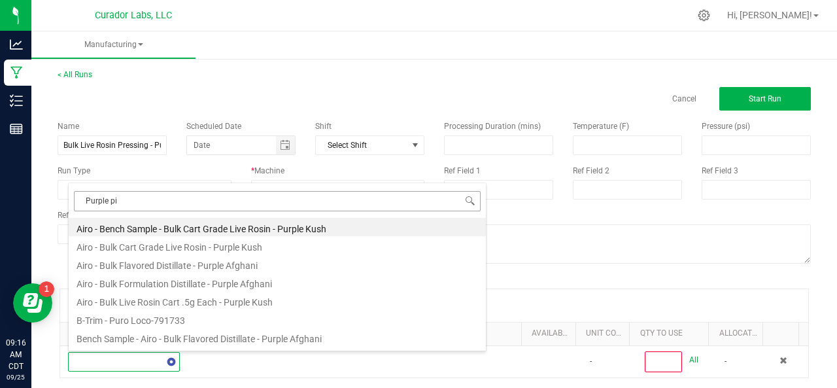
type input "Purple pie"
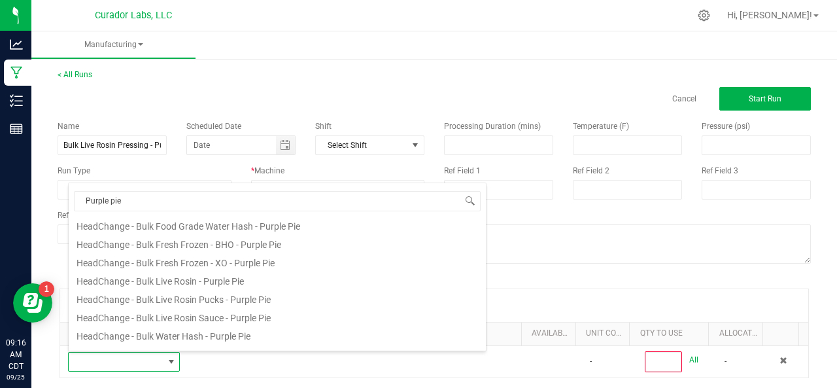
scroll to position [162, 0]
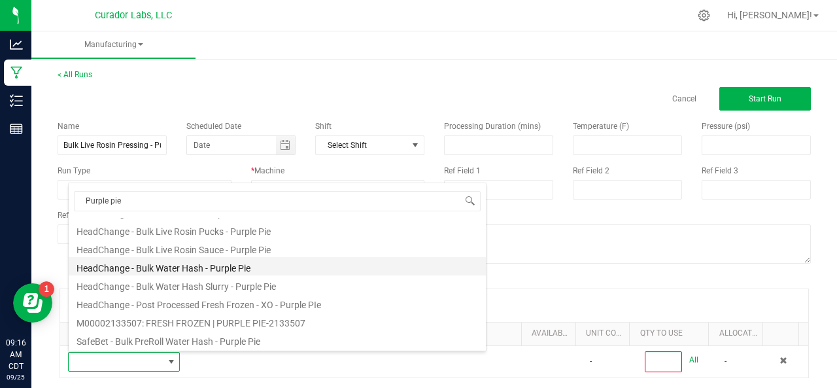
click at [183, 270] on li "HeadChange - Bulk Water Hash - Purple Pie" at bounding box center [277, 266] width 417 height 18
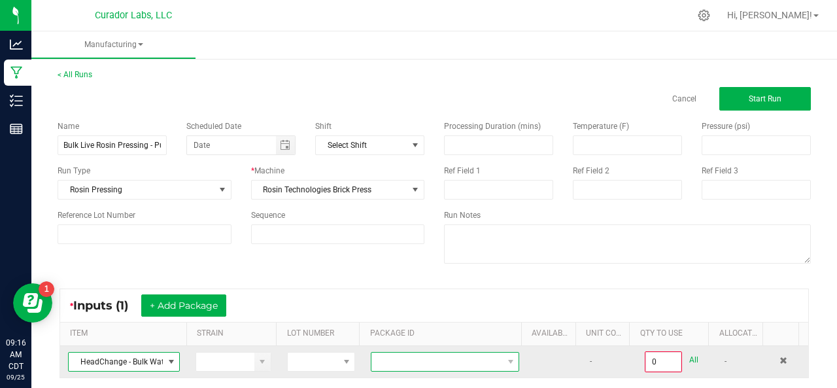
click at [404, 361] on span at bounding box center [436, 361] width 131 height 18
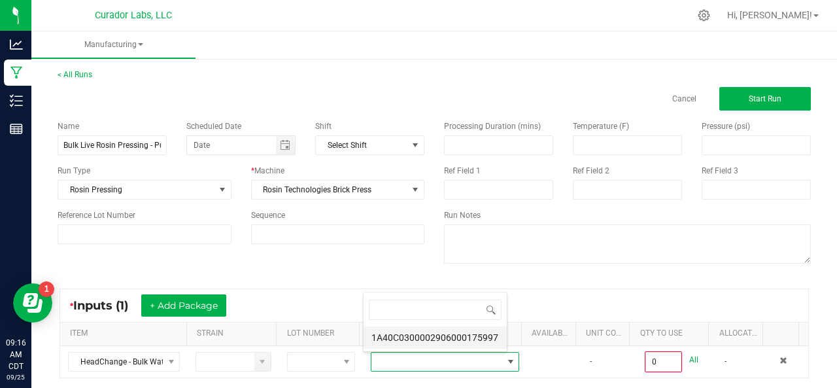
click at [383, 335] on li "1A40C0300002906000175997" at bounding box center [434, 337] width 143 height 22
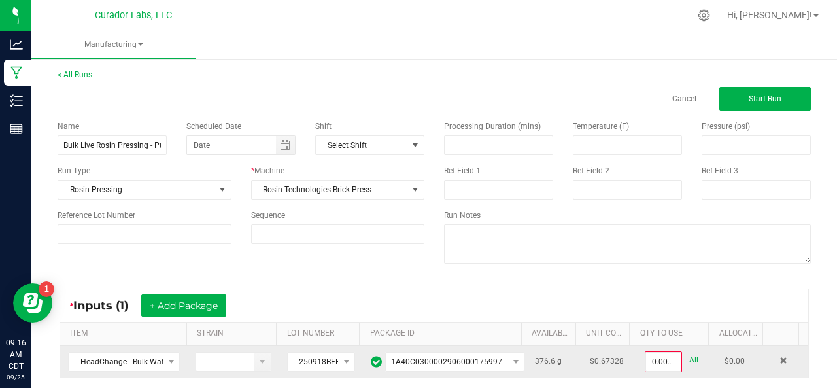
click at [689, 362] on link "All" at bounding box center [693, 360] width 9 height 18
type input "376.6000 g"
click at [762, 92] on button "Start Run" at bounding box center [765, 99] width 92 height 24
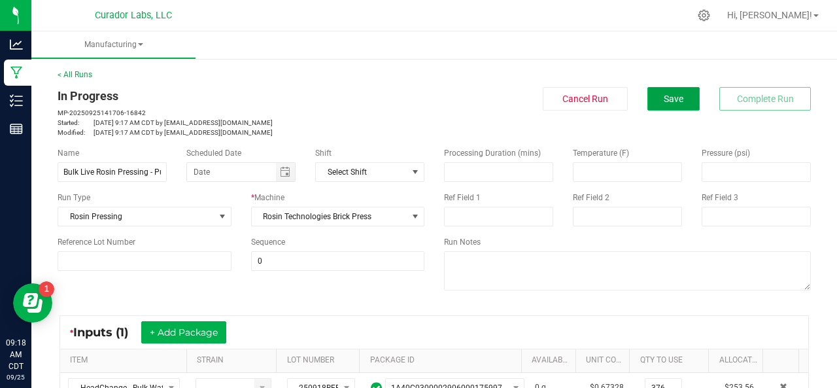
click at [659, 87] on button "Save" at bounding box center [673, 99] width 52 height 24
click at [664, 98] on span "Save" at bounding box center [674, 98] width 20 height 10
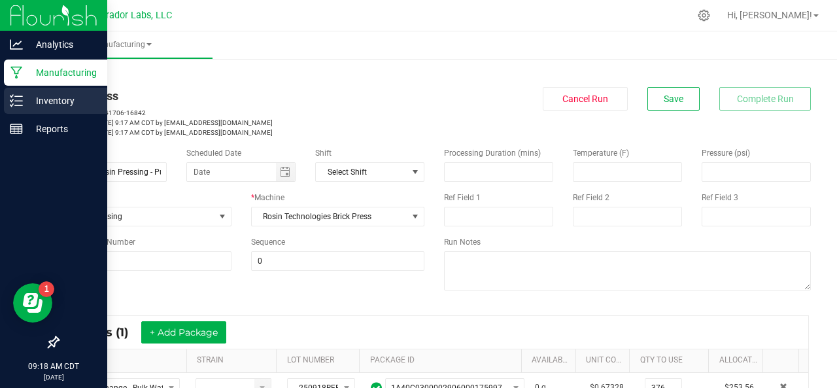
click at [29, 106] on p "Inventory" at bounding box center [62, 101] width 78 height 16
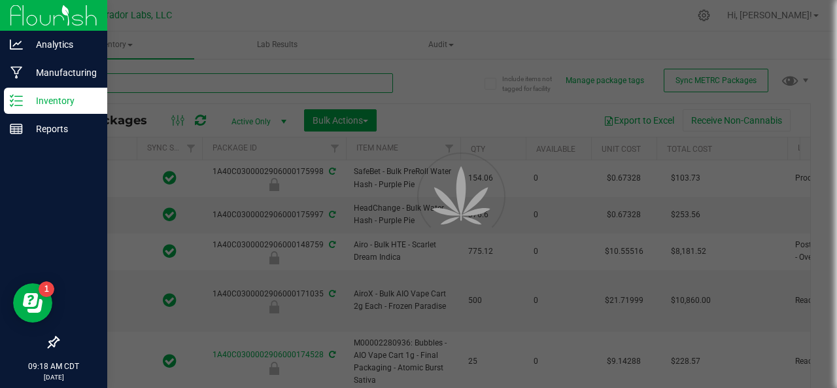
click at [101, 83] on input "text" at bounding box center [225, 83] width 335 height 20
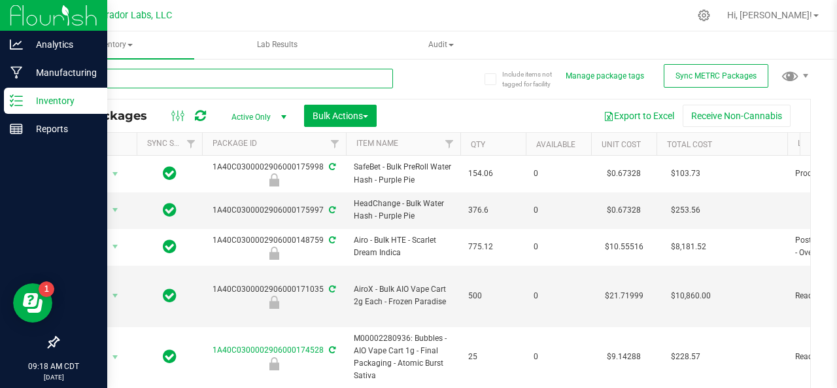
scroll to position [5, 0]
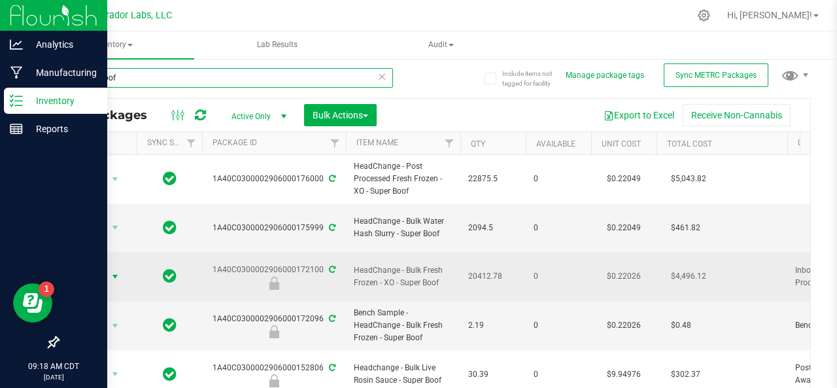
type input "super boof"
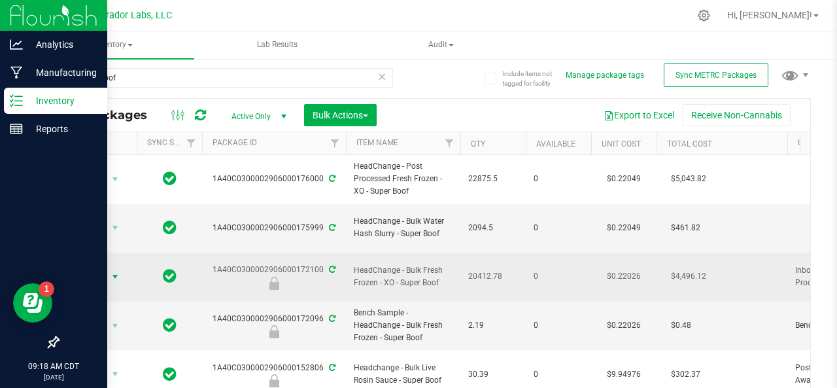
click at [89, 267] on span "Action" at bounding box center [88, 276] width 35 height 18
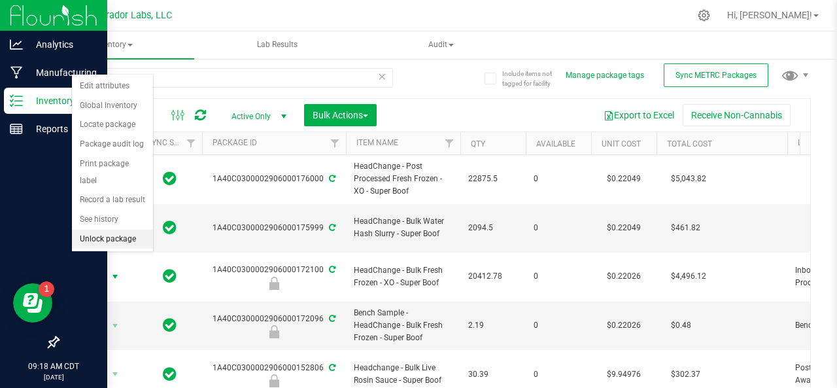
click at [98, 231] on li "Unlock package" at bounding box center [112, 239] width 81 height 20
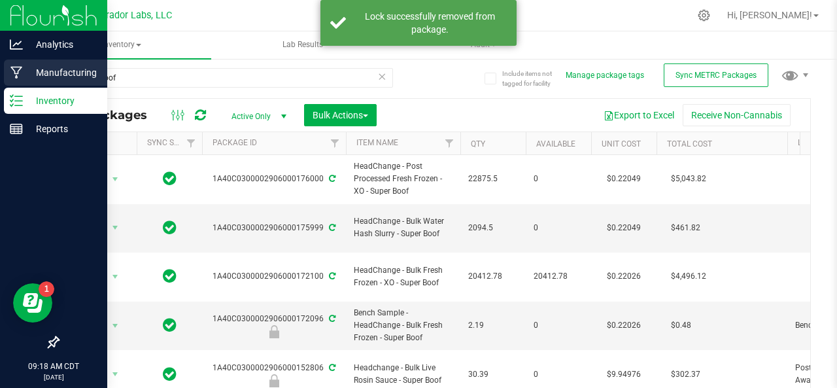
click at [11, 66] on icon at bounding box center [16, 72] width 12 height 13
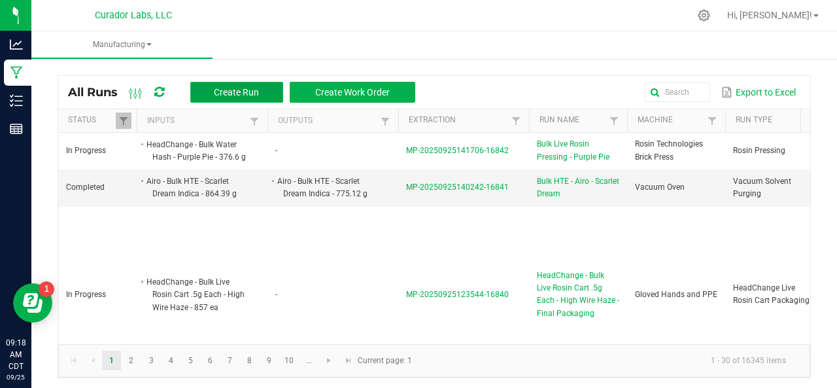
click at [229, 82] on button "Create Run" at bounding box center [236, 92] width 93 height 21
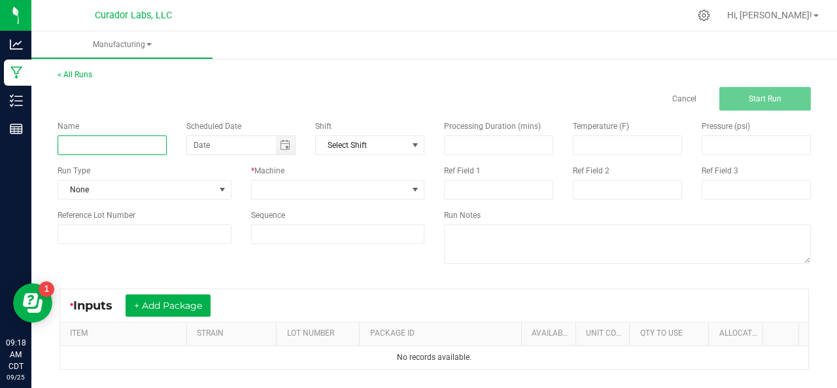
click at [124, 147] on input at bounding box center [112, 145] width 109 height 20
type input "Bulk Fresh Frozen Washing - Super Boof"
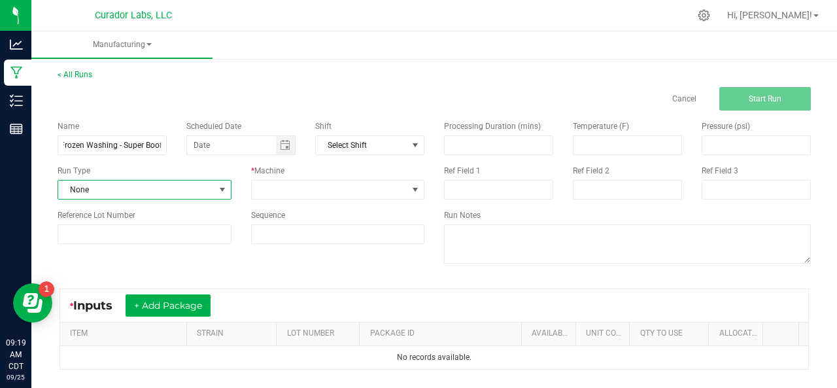
scroll to position [0, 0]
click at [95, 193] on span "None" at bounding box center [136, 189] width 156 height 18
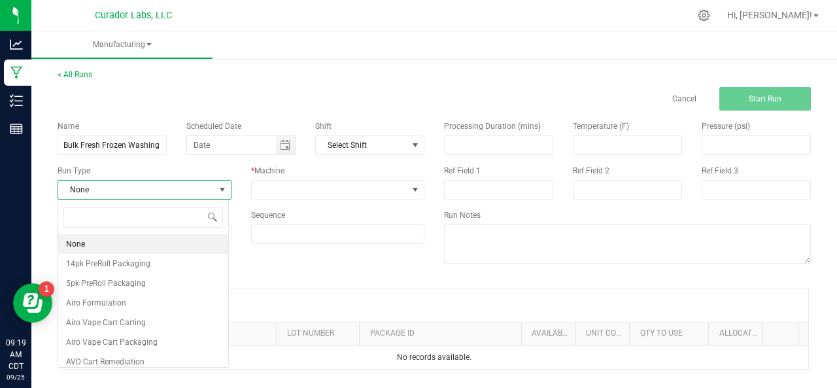
scroll to position [19, 171]
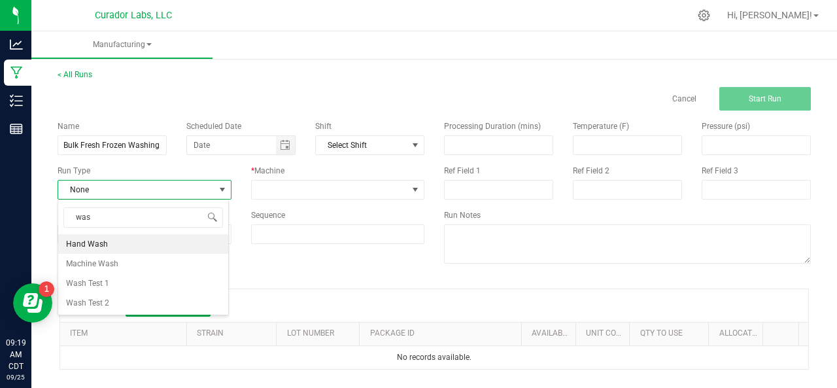
type input "wash"
click at [77, 269] on span "Machine Wash" at bounding box center [92, 263] width 52 height 13
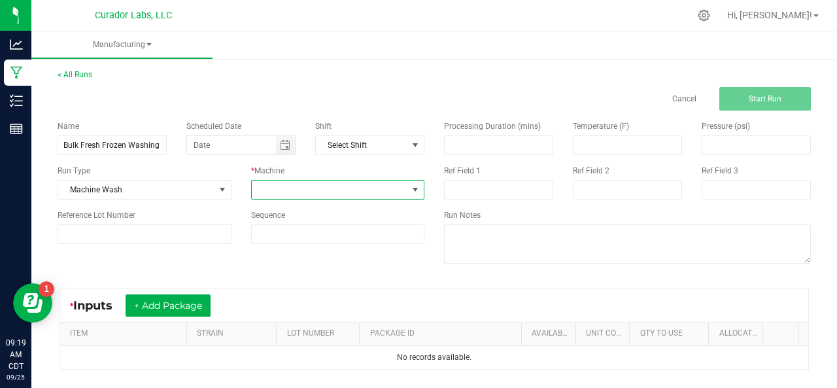
click at [276, 185] on span at bounding box center [330, 189] width 156 height 18
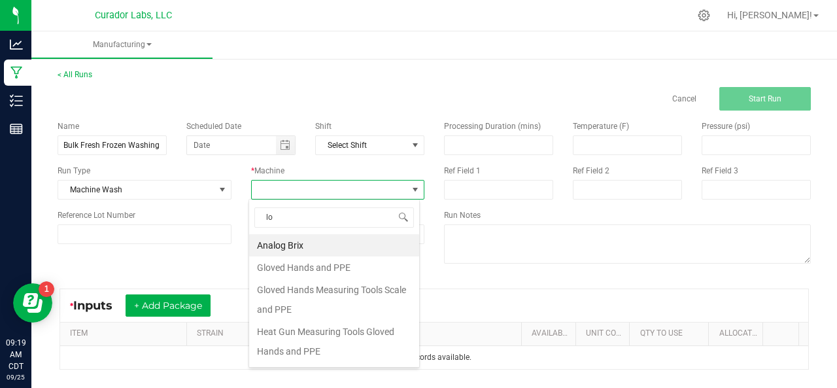
type input "l"
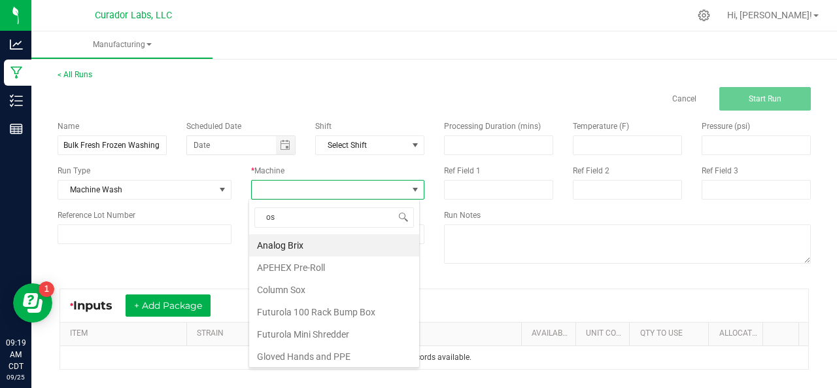
type input "osp"
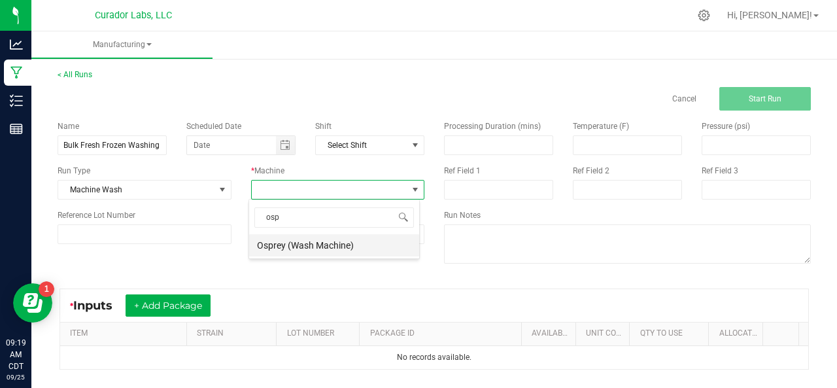
click at [282, 244] on li "Osprey (Wash Machine)" at bounding box center [334, 245] width 170 height 22
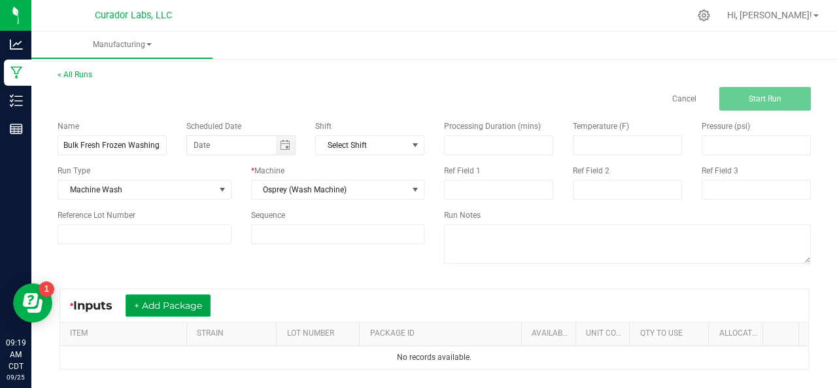
click at [161, 309] on button "+ Add Package" at bounding box center [168, 305] width 85 height 22
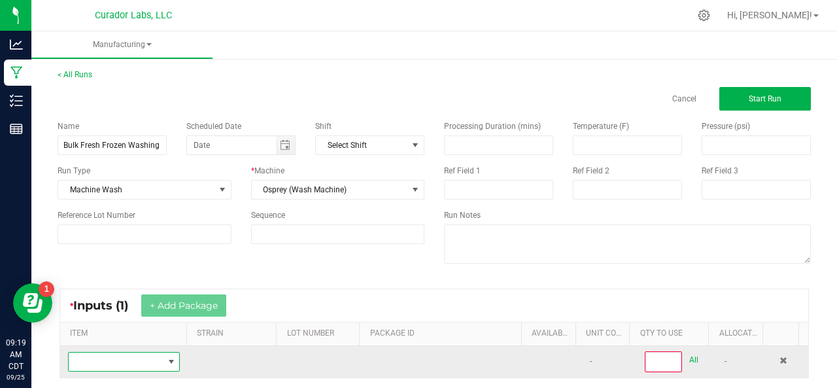
click at [124, 365] on span "NO DATA FOUND" at bounding box center [116, 361] width 94 height 18
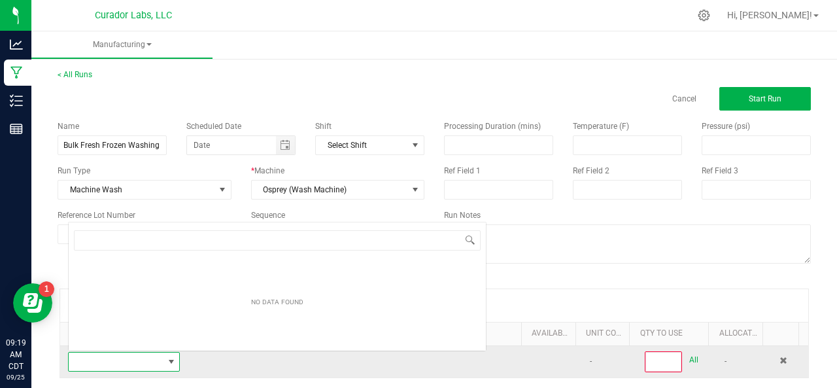
scroll to position [19, 107]
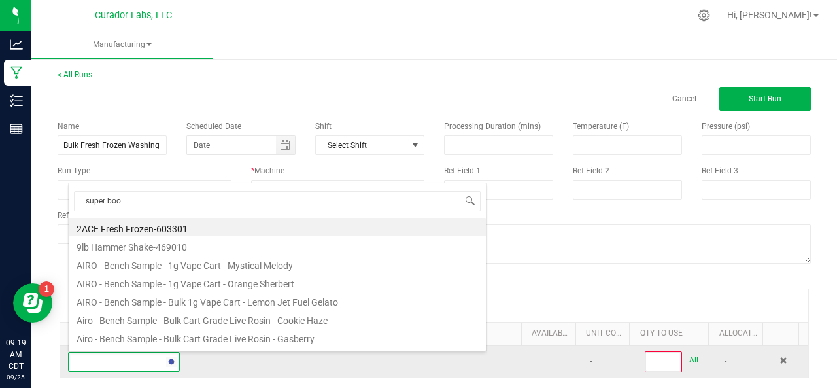
type input "super boof"
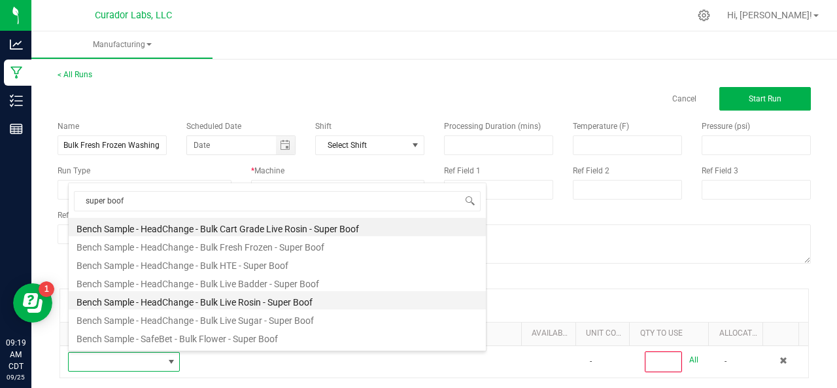
scroll to position [256, 0]
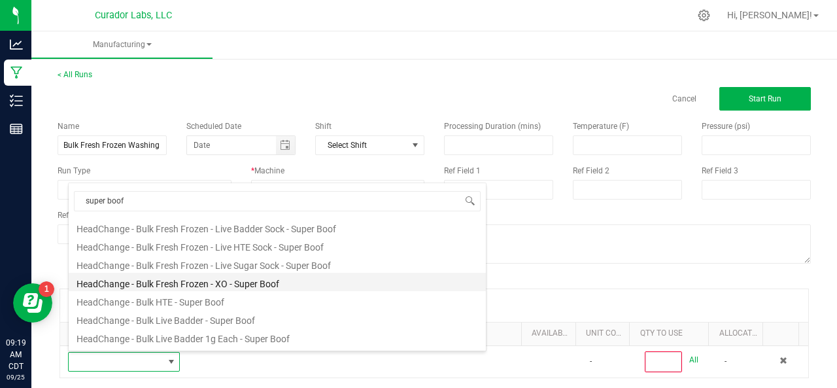
click at [146, 281] on li "HeadChange - Bulk Fresh Frozen - XO - Super Boof" at bounding box center [277, 282] width 417 height 18
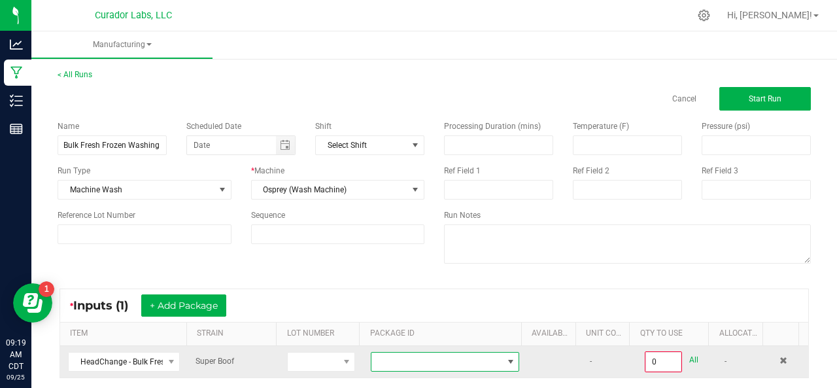
click at [421, 358] on span at bounding box center [436, 361] width 131 height 18
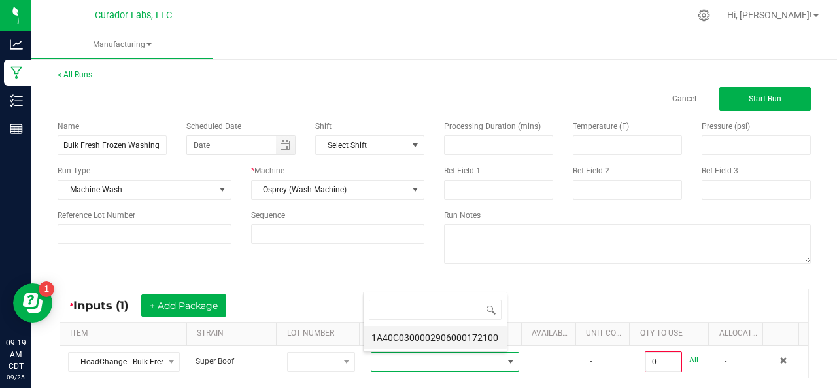
click at [398, 337] on li "1A40C0300002906000172100" at bounding box center [434, 337] width 143 height 22
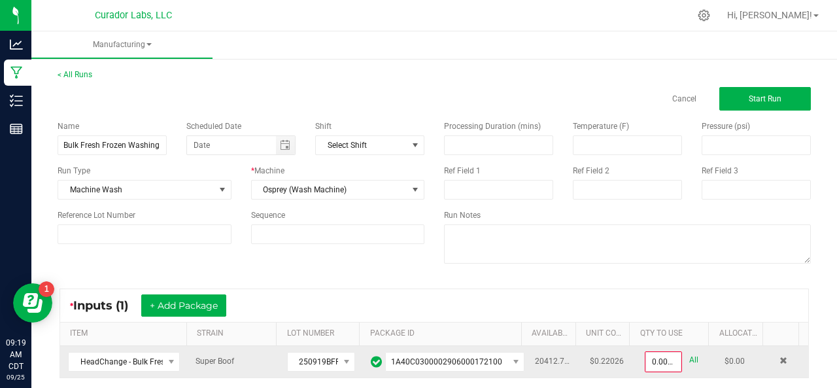
click at [689, 358] on link "All" at bounding box center [693, 360] width 9 height 18
type input "20412.7800 g"
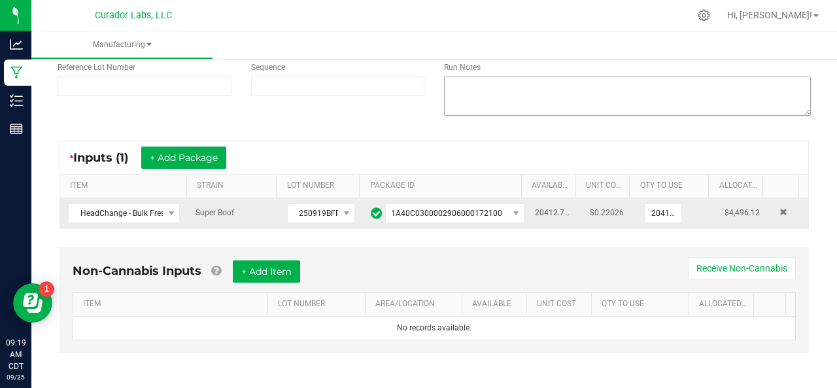
scroll to position [0, 0]
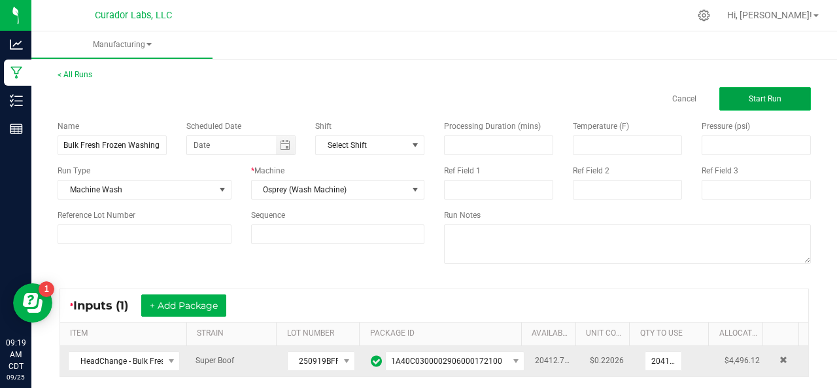
click at [760, 99] on span "Start Run" at bounding box center [765, 98] width 33 height 9
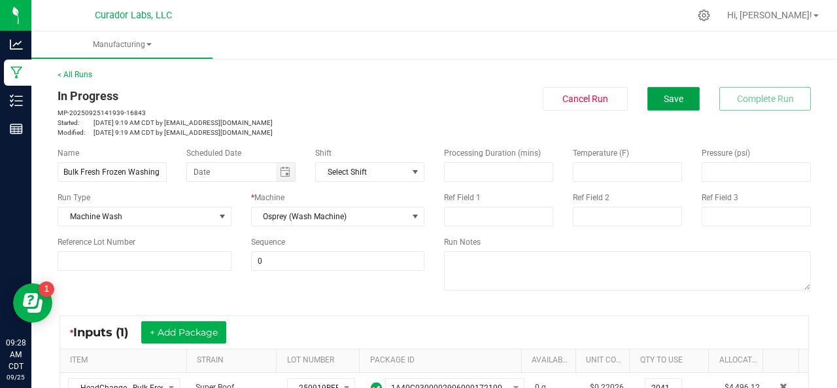
click at [647, 100] on button "Save" at bounding box center [673, 99] width 52 height 24
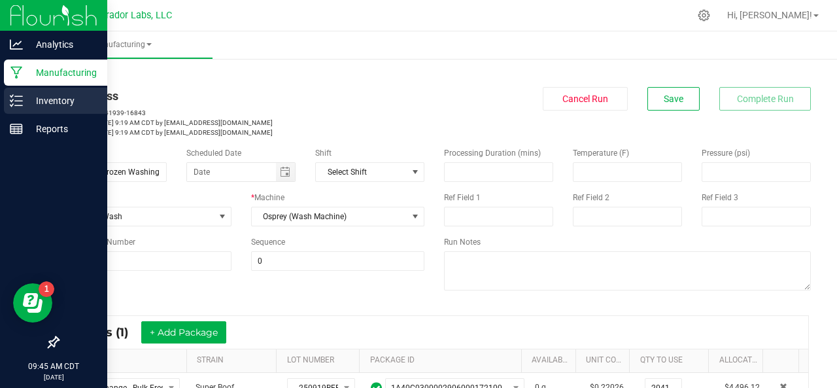
click at [12, 103] on icon at bounding box center [16, 100] width 13 height 13
click at [15, 94] on icon at bounding box center [16, 100] width 13 height 13
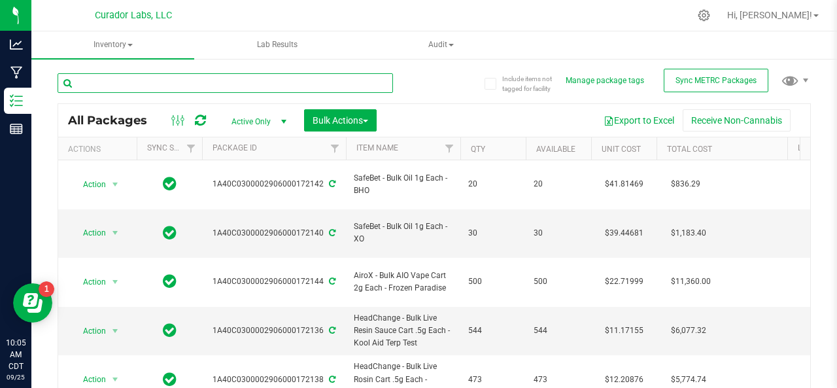
click at [92, 82] on input "text" at bounding box center [225, 83] width 335 height 20
paste input "Headchange - Live Rosin Vape .5g - Final Packaging -"
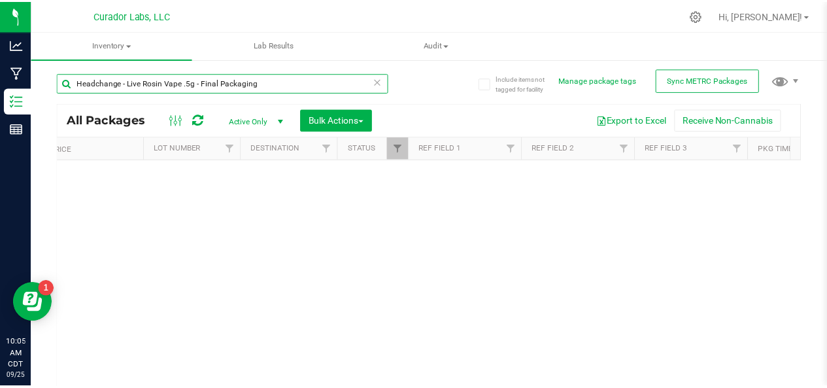
scroll to position [0, 1657]
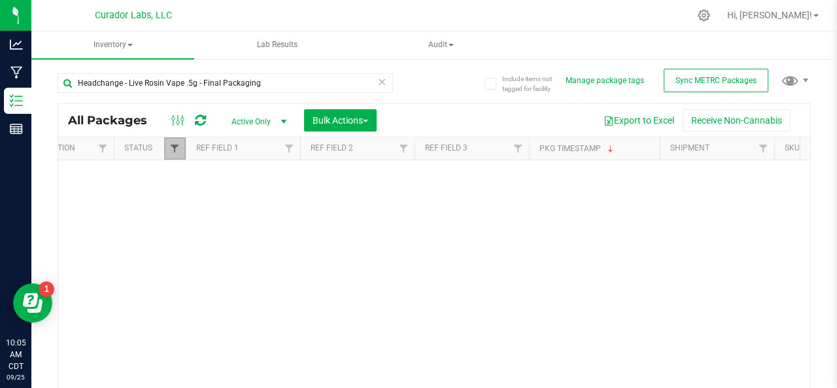
click at [177, 149] on span "Filter" at bounding box center [174, 148] width 10 height 10
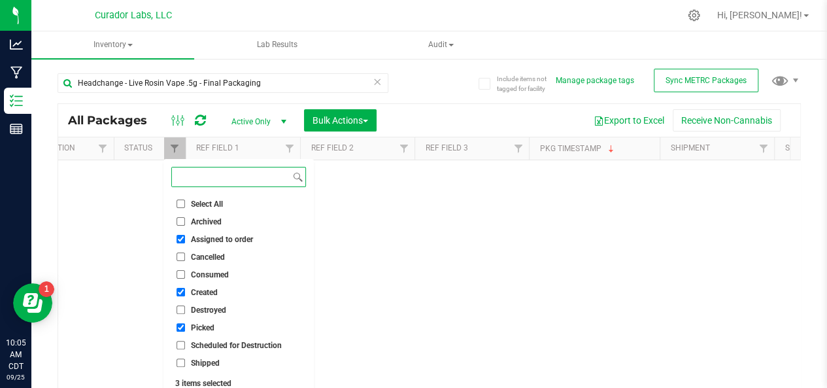
scroll to position [42, 0]
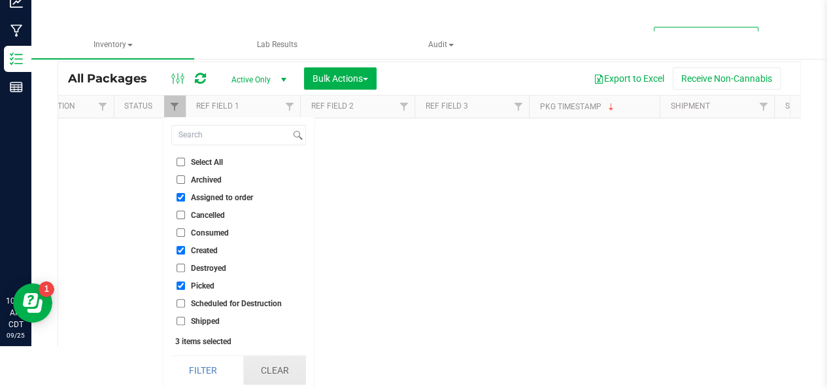
click at [269, 371] on button "Clear" at bounding box center [274, 370] width 63 height 29
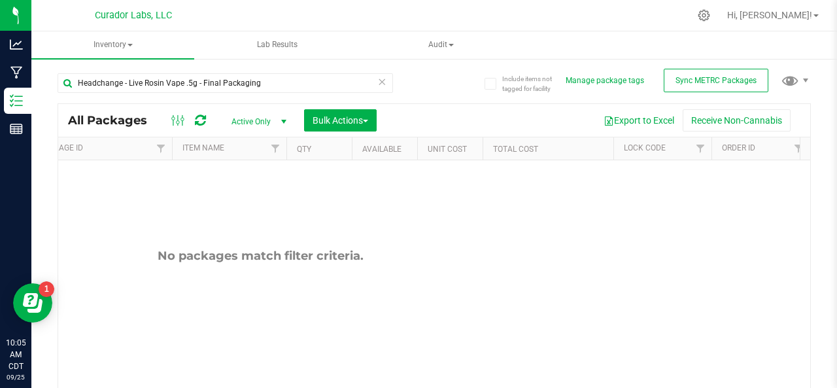
scroll to position [0, 0]
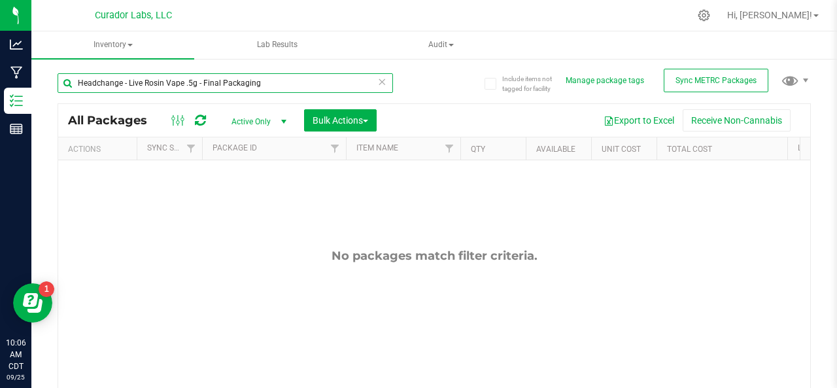
click at [270, 79] on input "Headchange - Live Rosin Vape .5g - Final Packaging" at bounding box center [225, 83] width 335 height 20
type input "H"
paste input "Headchange - Bulk Live Rosin Cart .5g Each -"
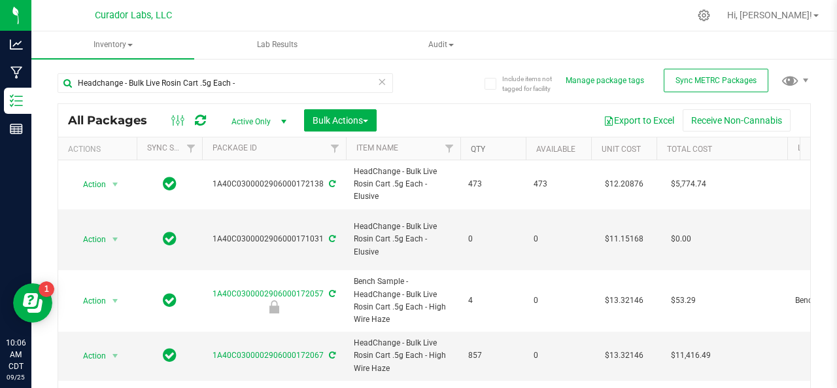
click at [482, 150] on link "Qty" at bounding box center [478, 148] width 14 height 9
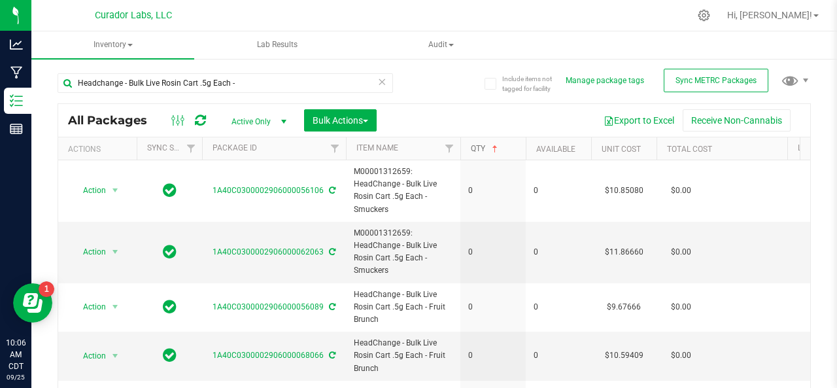
click at [479, 147] on link "Qty" at bounding box center [485, 148] width 29 height 9
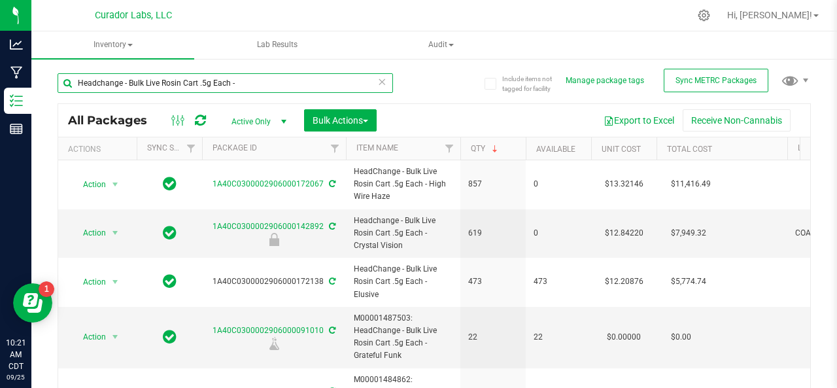
click at [282, 83] on input "Headchange - Bulk Live Rosin Cart .5g Each -" at bounding box center [225, 83] width 335 height 20
type input "H"
type input "f"
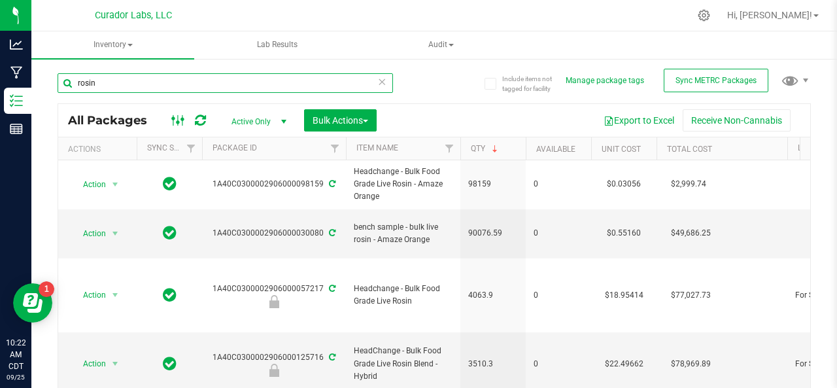
type input "rosin"
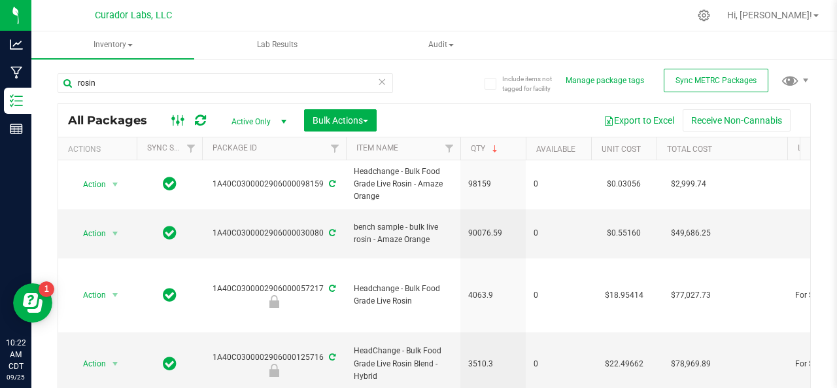
click at [174, 116] on icon at bounding box center [178, 120] width 14 height 16
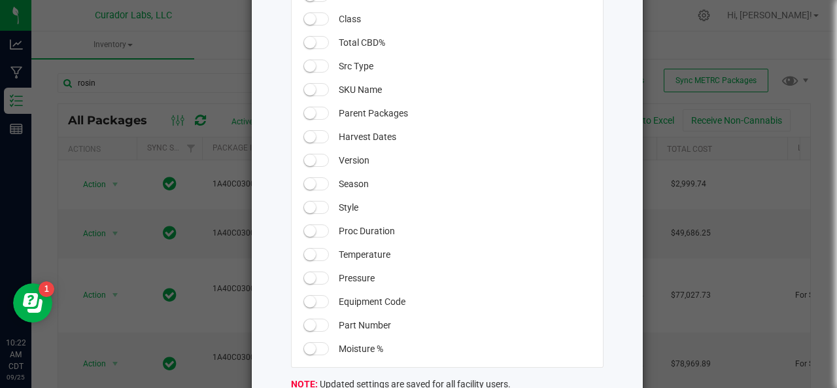
scroll to position [1268, 0]
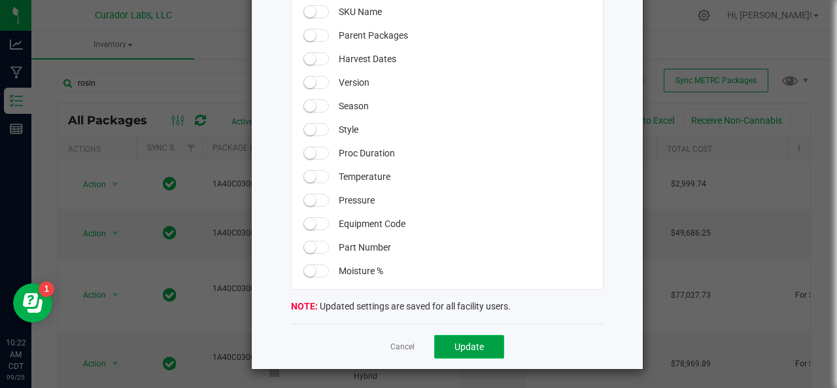
click at [471, 341] on span "Update" at bounding box center [468, 346] width 29 height 10
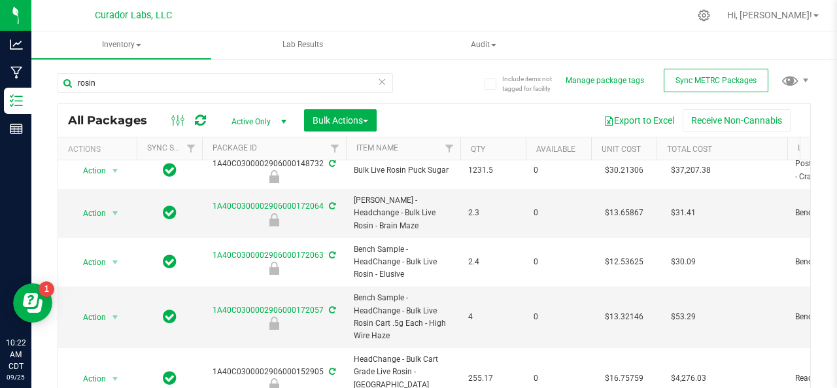
scroll to position [68, 0]
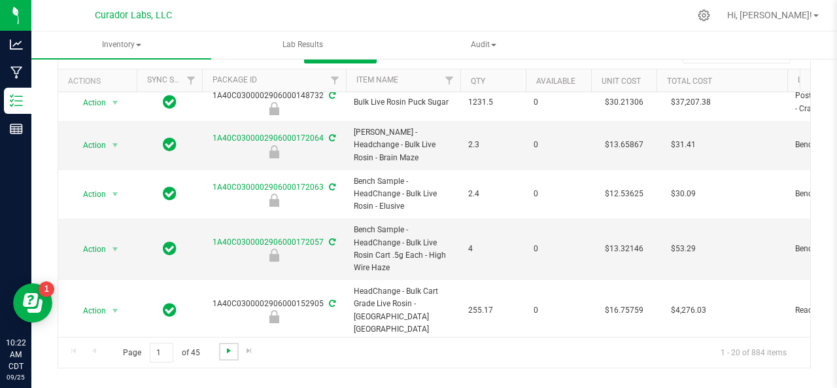
click at [228, 350] on span "Go to the next page" at bounding box center [229, 350] width 10 height 10
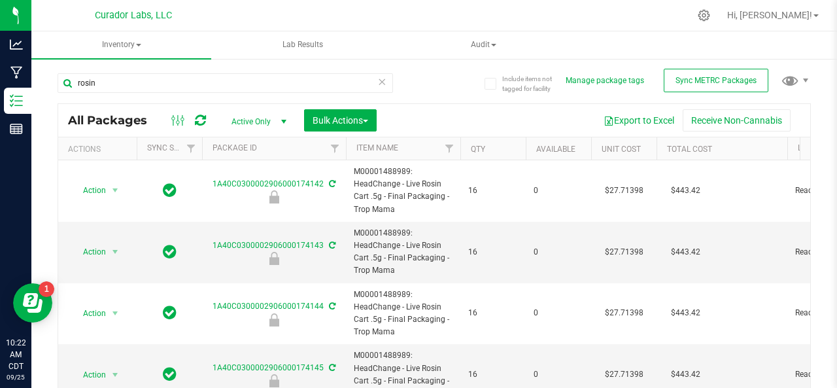
scroll to position [68, 0]
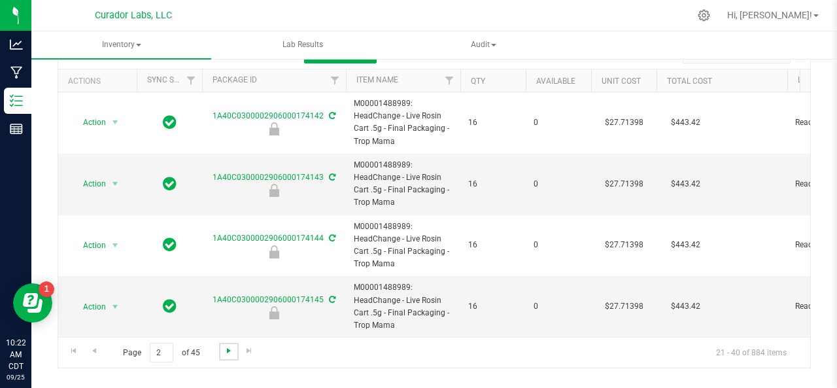
click at [229, 350] on span "Go to the next page" at bounding box center [229, 350] width 10 height 10
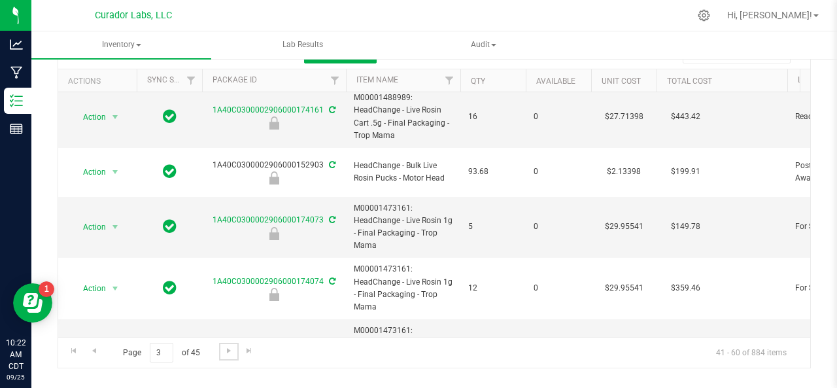
scroll to position [962, 0]
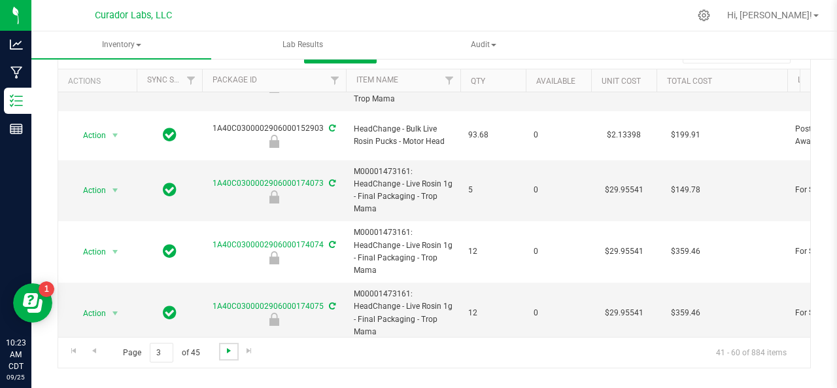
click at [226, 350] on span "Go to the next page" at bounding box center [229, 350] width 10 height 10
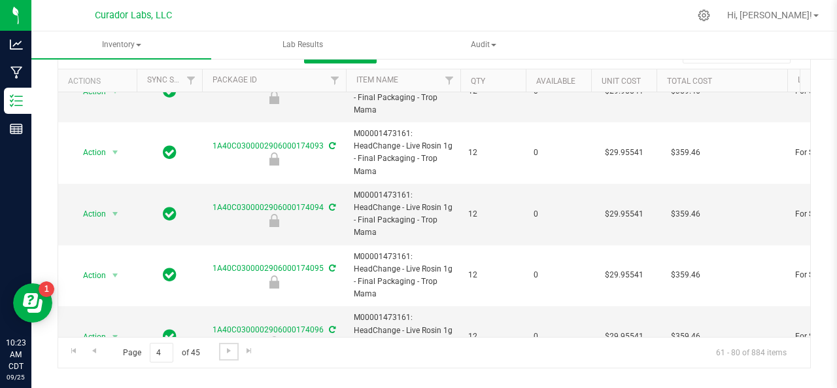
scroll to position [987, 0]
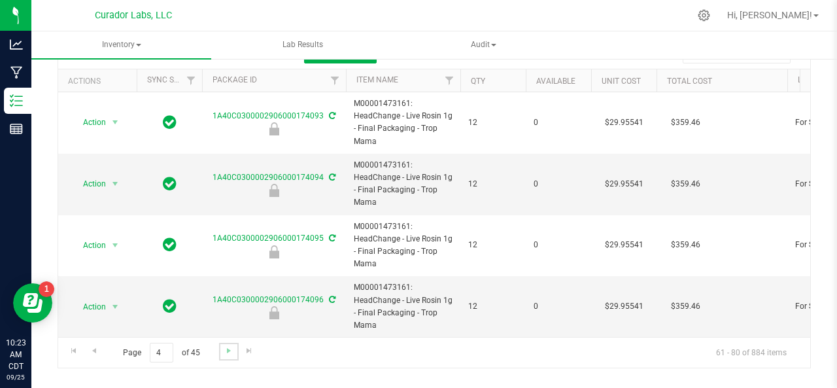
click at [223, 355] on link "Go to the next page" at bounding box center [228, 352] width 19 height 18
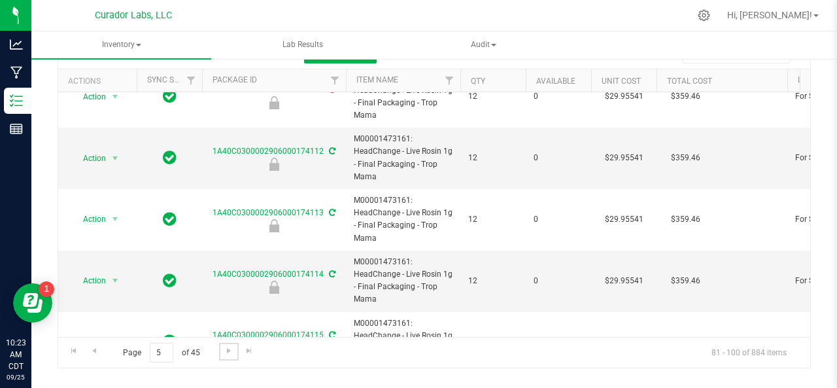
scroll to position [987, 0]
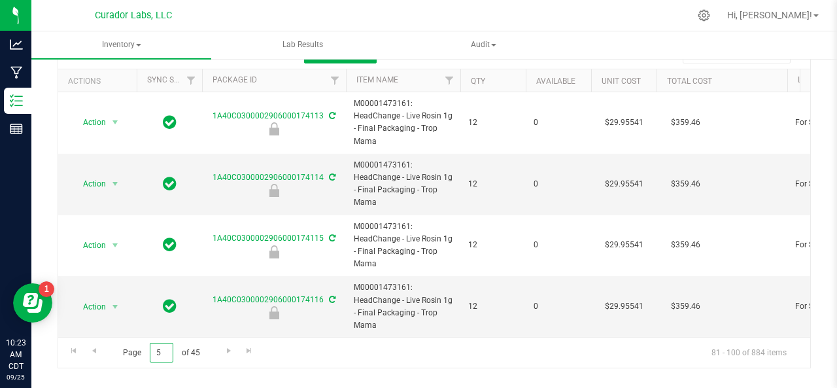
click at [160, 352] on input "5" at bounding box center [162, 353] width 24 height 20
type input "7"
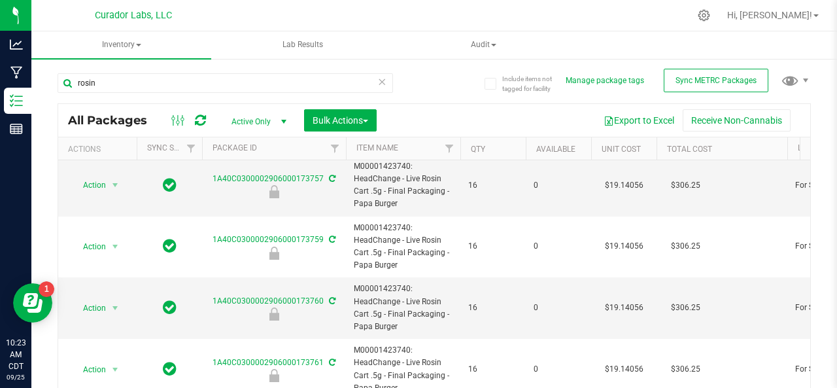
scroll to position [68, 0]
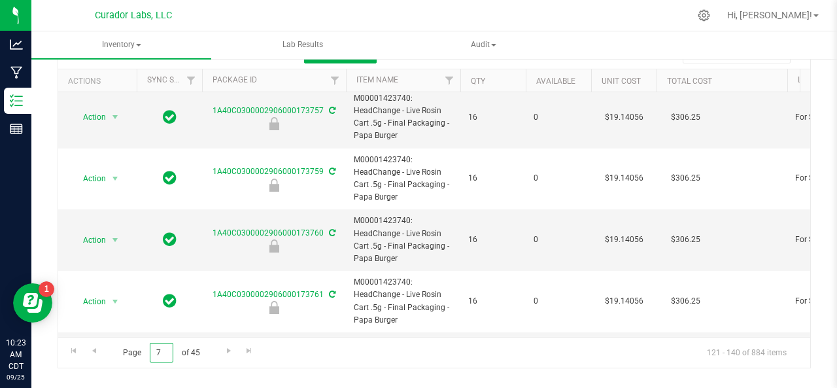
click at [165, 351] on input "7" at bounding box center [162, 353] width 24 height 20
type input "9"
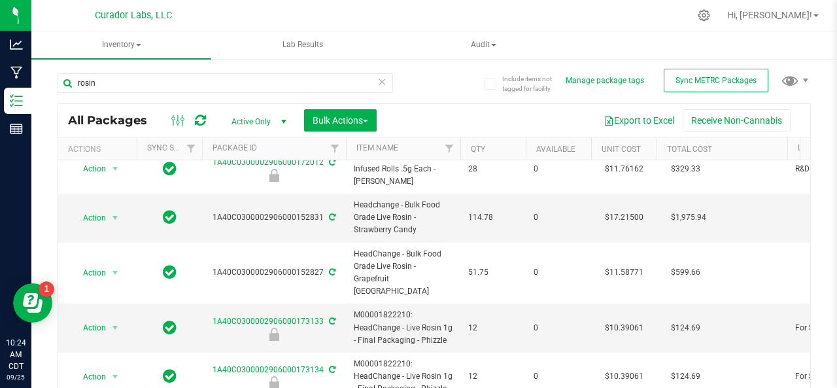
scroll to position [68, 0]
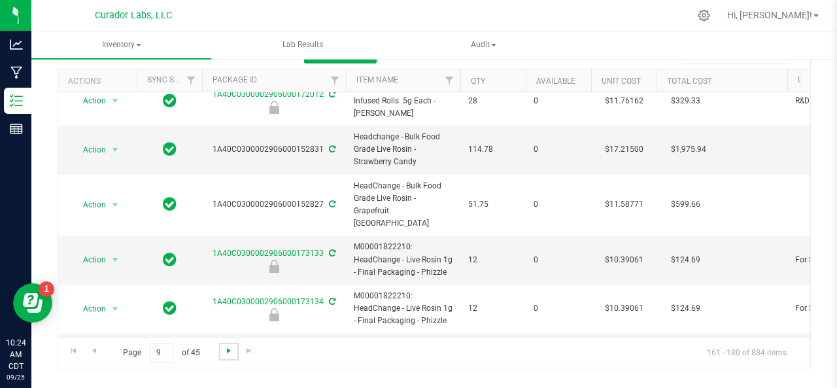
click at [224, 346] on span "Go to the next page" at bounding box center [229, 350] width 10 height 10
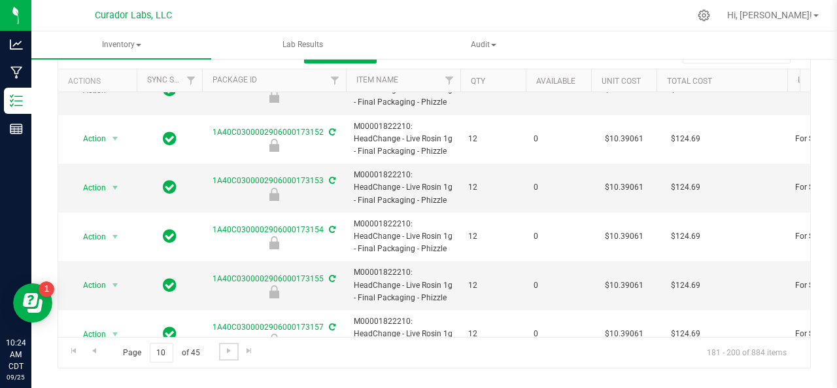
scroll to position [736, 0]
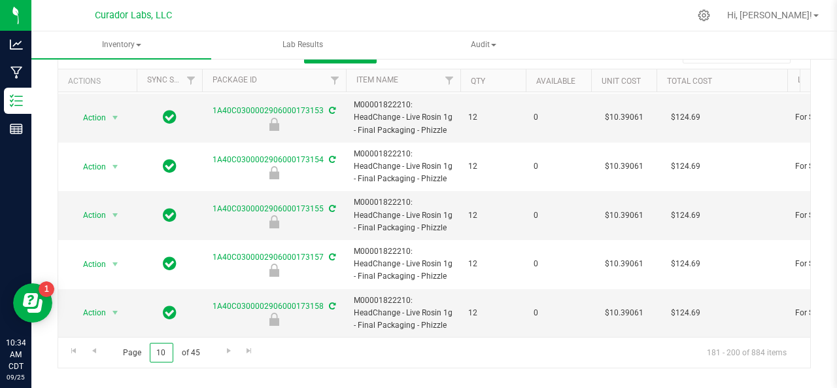
click at [155, 348] on input "10" at bounding box center [162, 353] width 24 height 20
type input "1"
